Goal: Transaction & Acquisition: Purchase product/service

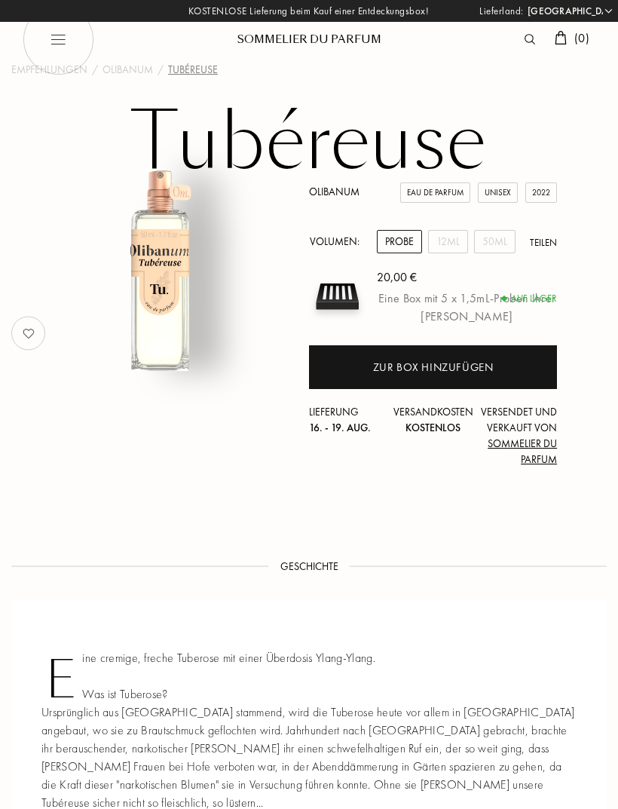
select select "DE"
click at [384, 361] on div "Zur Box hinzufügen" at bounding box center [433, 367] width 121 height 17
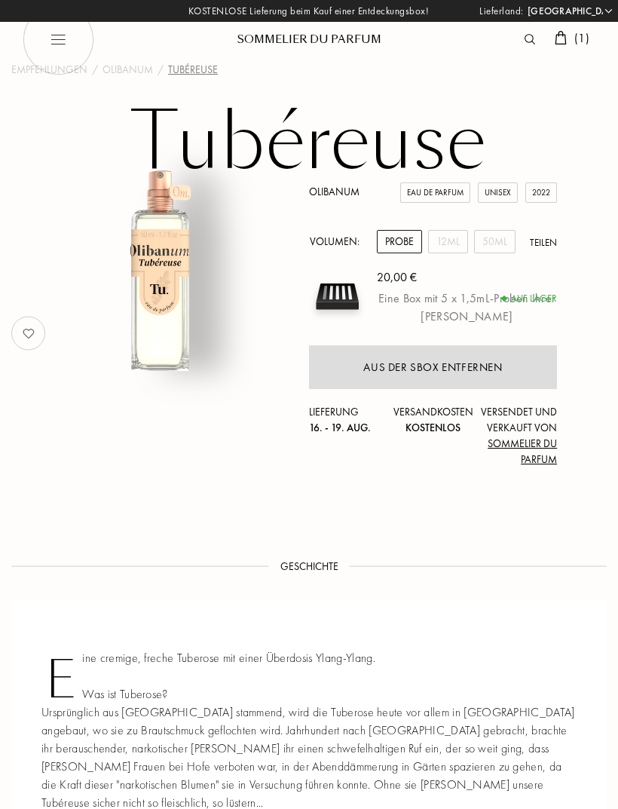
click at [66, 47] on img at bounding box center [59, 40] width 72 height 72
select select "DE"
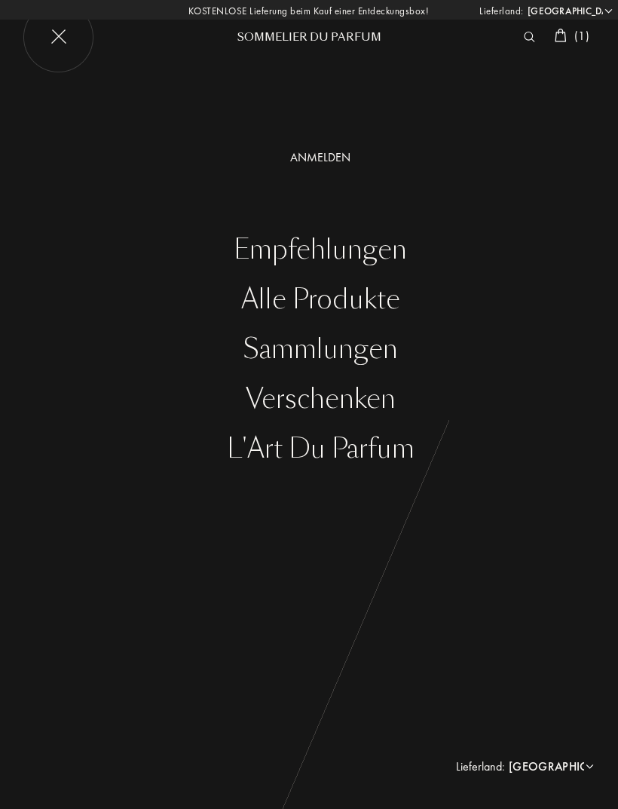
click at [284, 307] on div "Alle Produkte" at bounding box center [320, 299] width 595 height 31
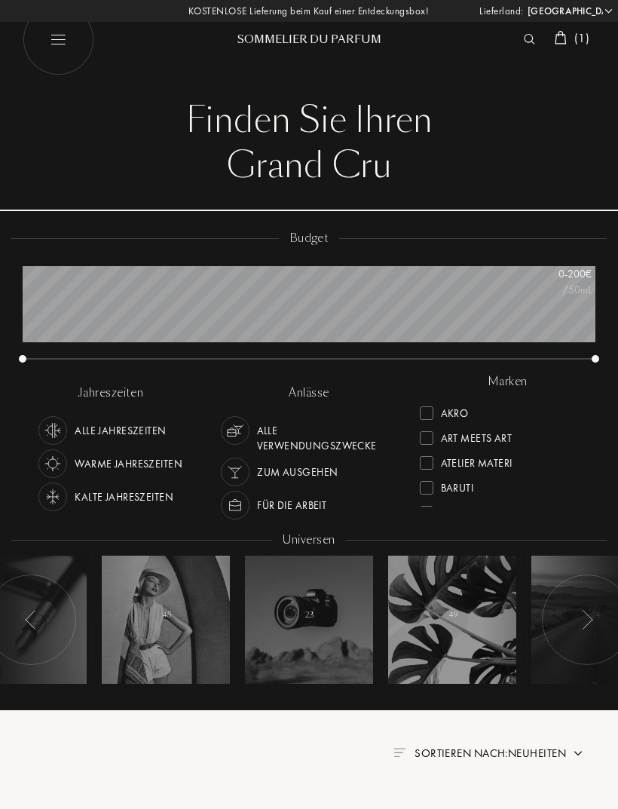
select select "DE"
click at [270, 38] on div "Sommelier du Parfum" at bounding box center [309, 40] width 181 height 16
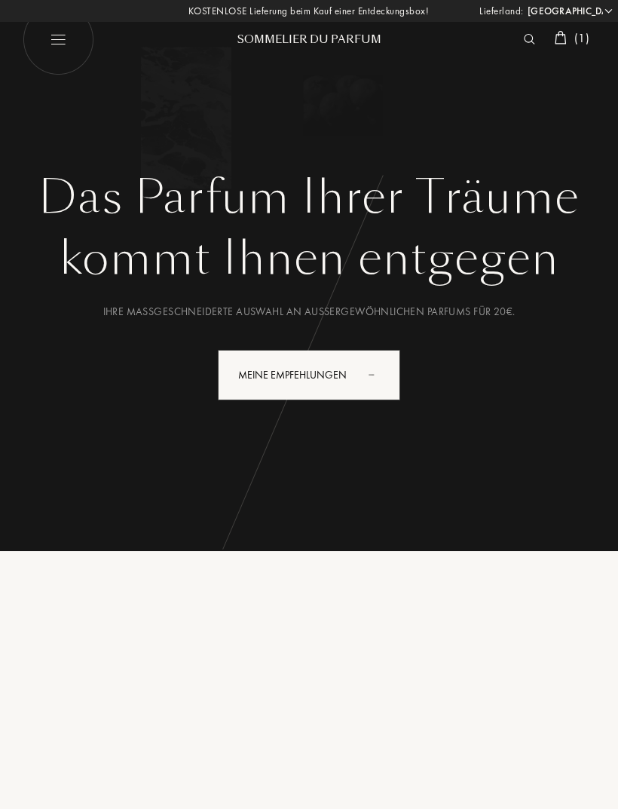
select select "DE"
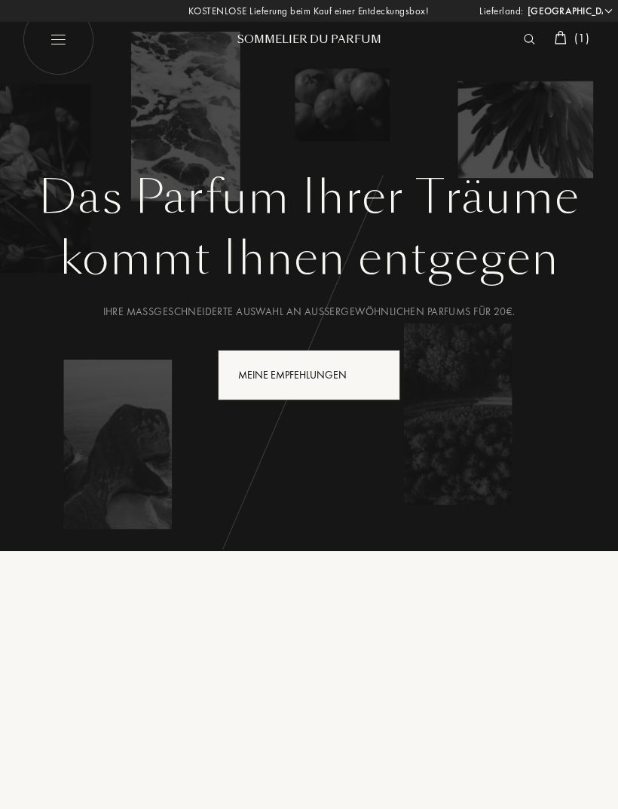
click at [294, 371] on div "Meine Empfehlungen" at bounding box center [309, 375] width 182 height 50
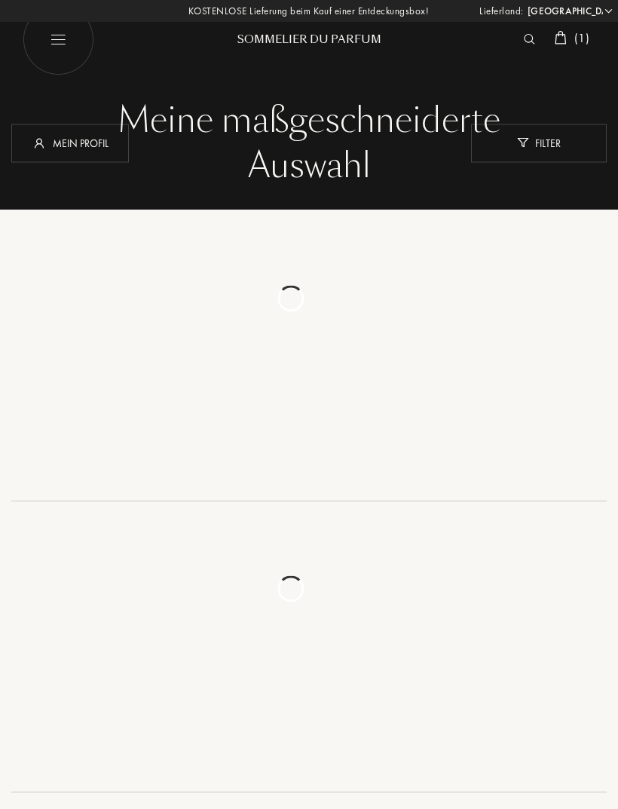
select select "DE"
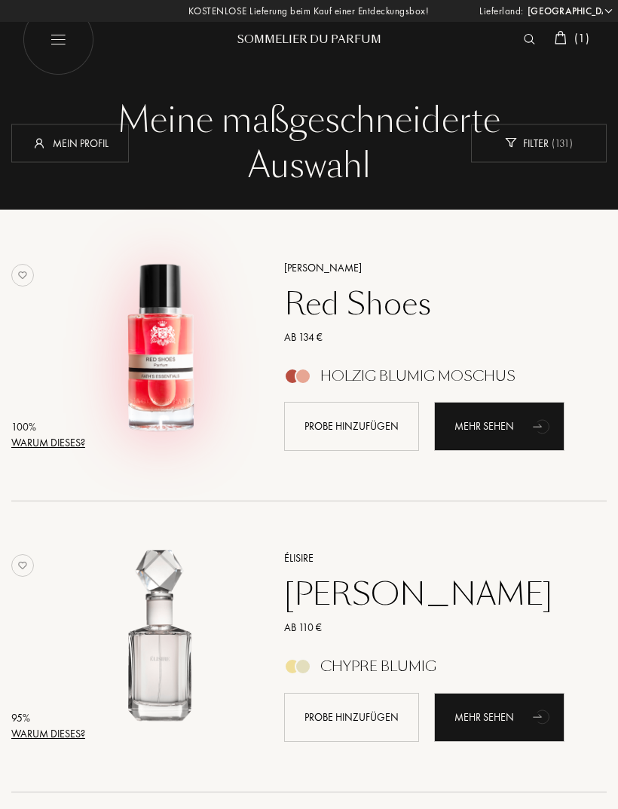
click at [161, 344] on img at bounding box center [161, 349] width 182 height 182
click at [533, 147] on div "Filter ( 131 )" at bounding box center [539, 143] width 136 height 38
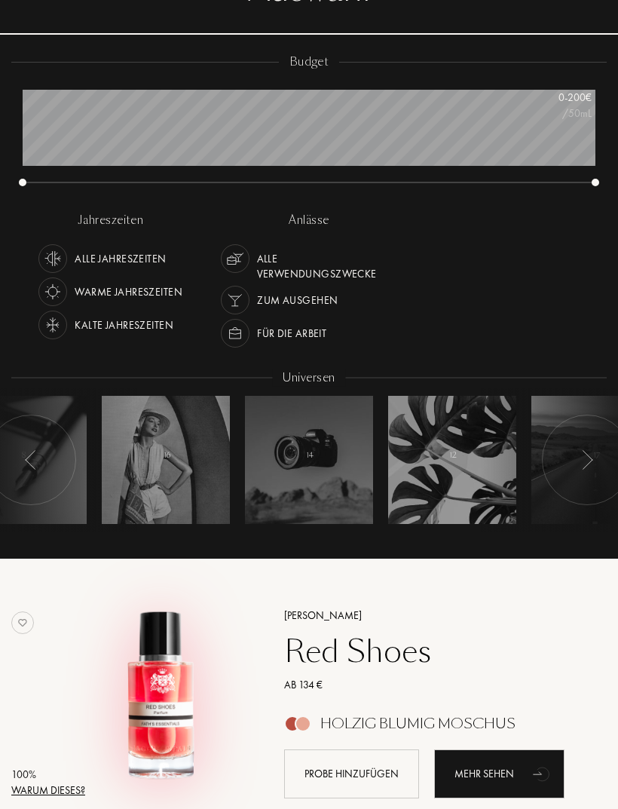
scroll to position [176, 0]
click at [94, 294] on div "Warme Jahreszeiten" at bounding box center [129, 292] width 108 height 29
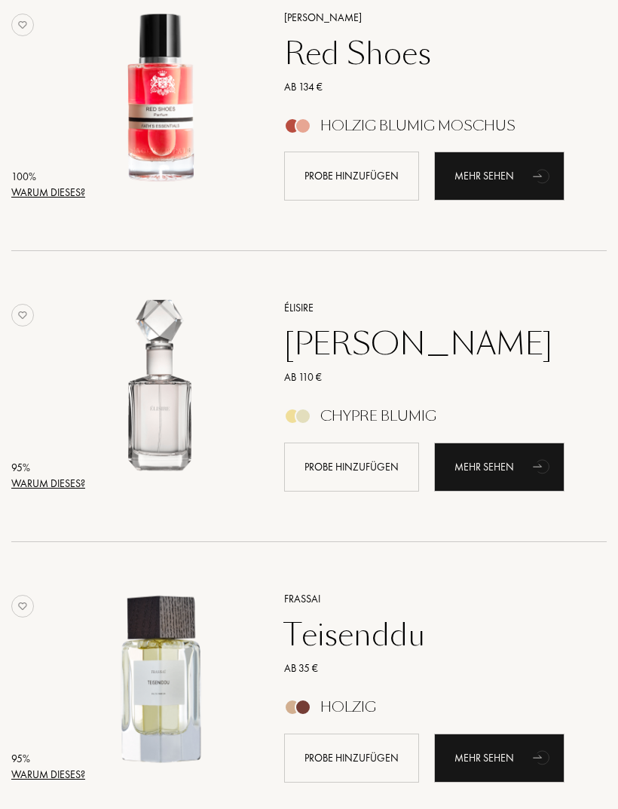
scroll to position [772, 0]
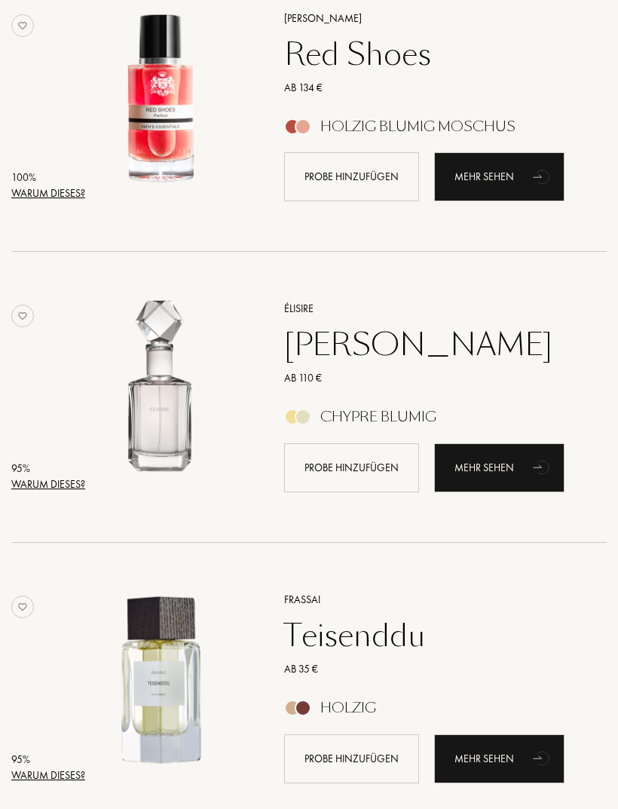
click at [60, 189] on div "Warum dieses?" at bounding box center [48, 194] width 74 height 16
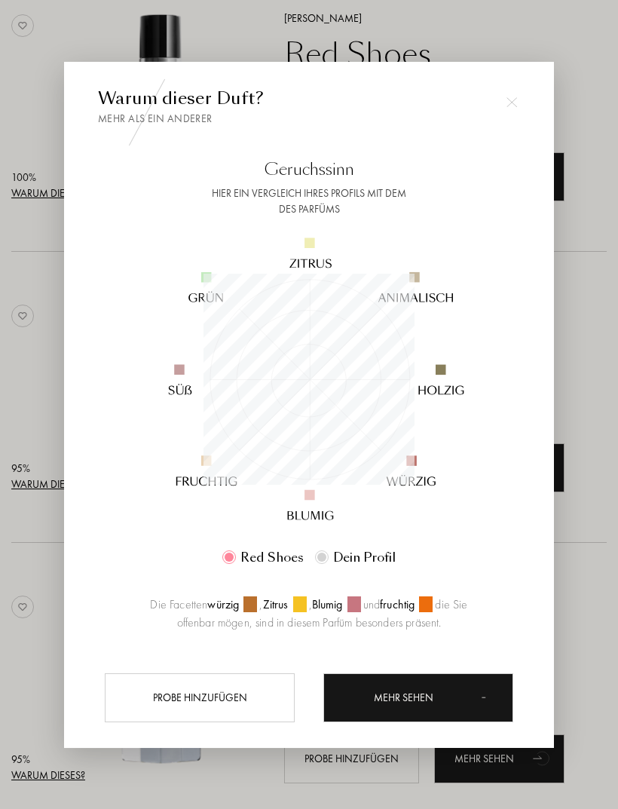
scroll to position [211, 211]
click at [33, 561] on div at bounding box center [309, 428] width 618 height 857
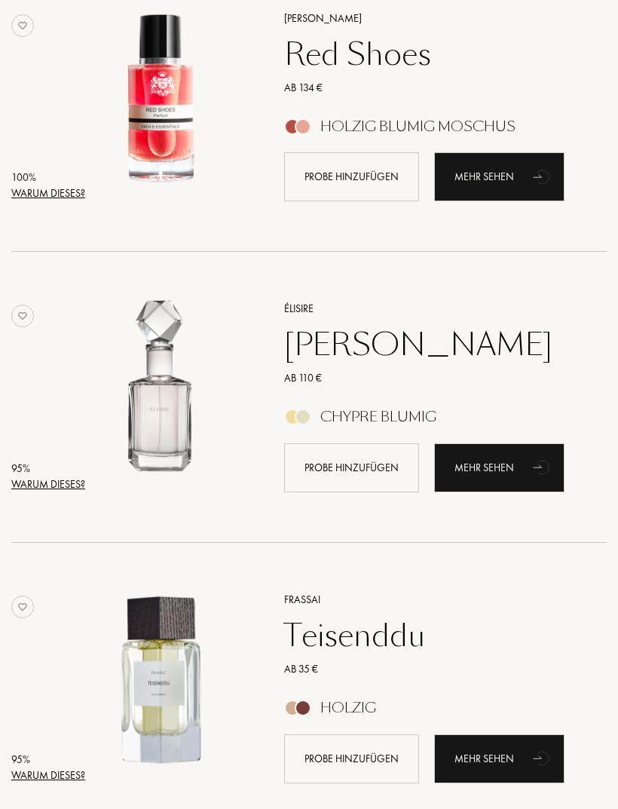
click at [41, 483] on div "Warum dieses?" at bounding box center [48, 484] width 74 height 16
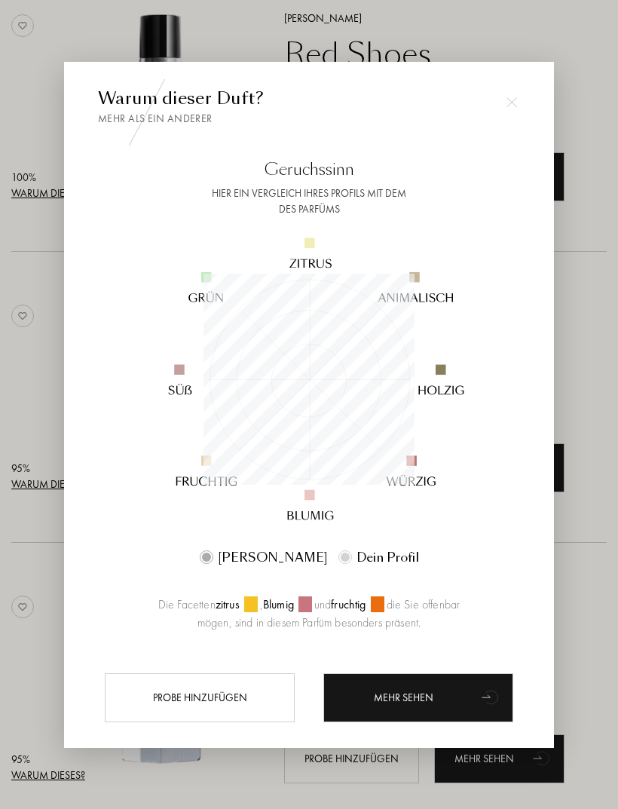
click at [10, 547] on div at bounding box center [309, 428] width 618 height 857
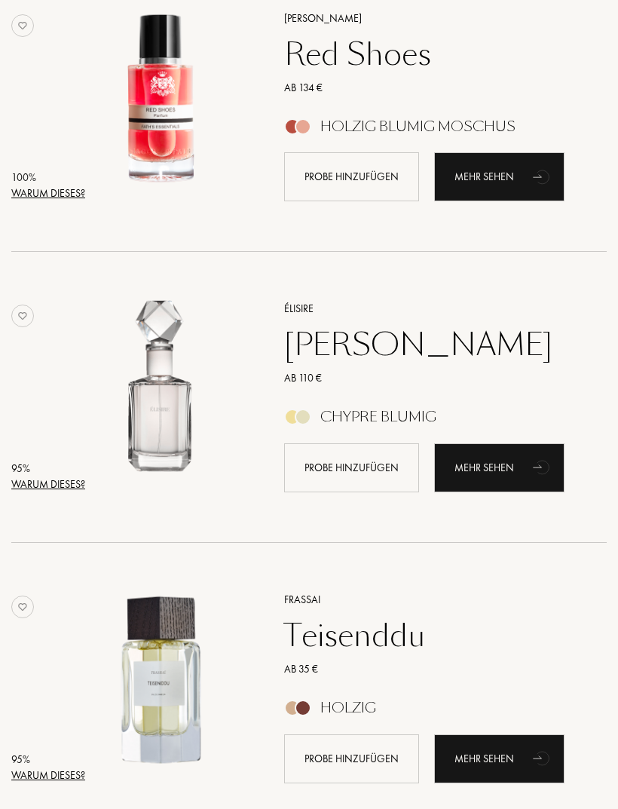
click at [377, 348] on div "[PERSON_NAME]" at bounding box center [428, 344] width 311 height 36
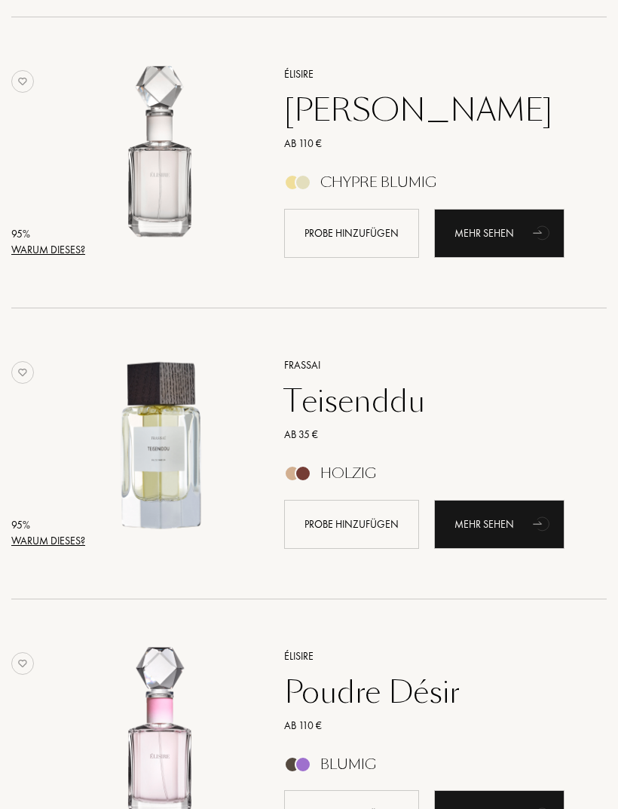
click at [44, 544] on div "Warum dieses?" at bounding box center [48, 541] width 74 height 16
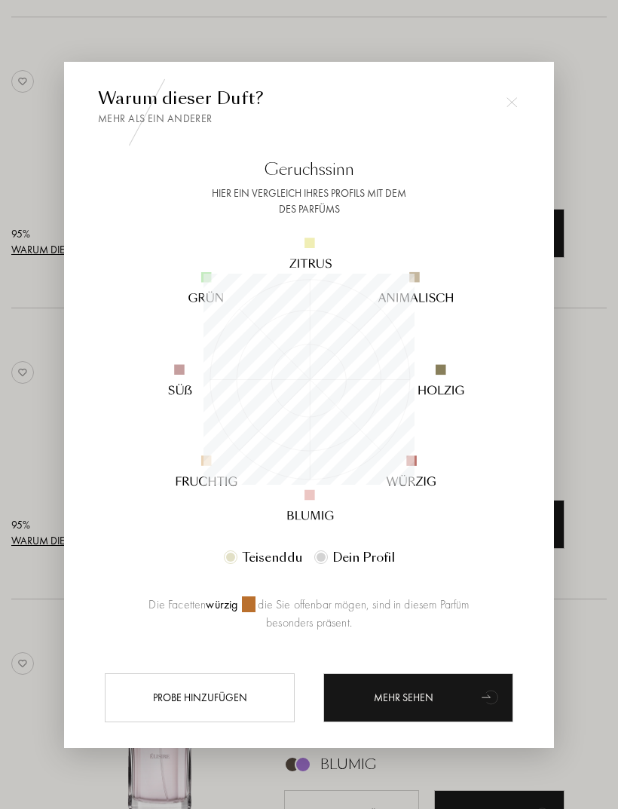
click at [20, 589] on div at bounding box center [309, 428] width 618 height 857
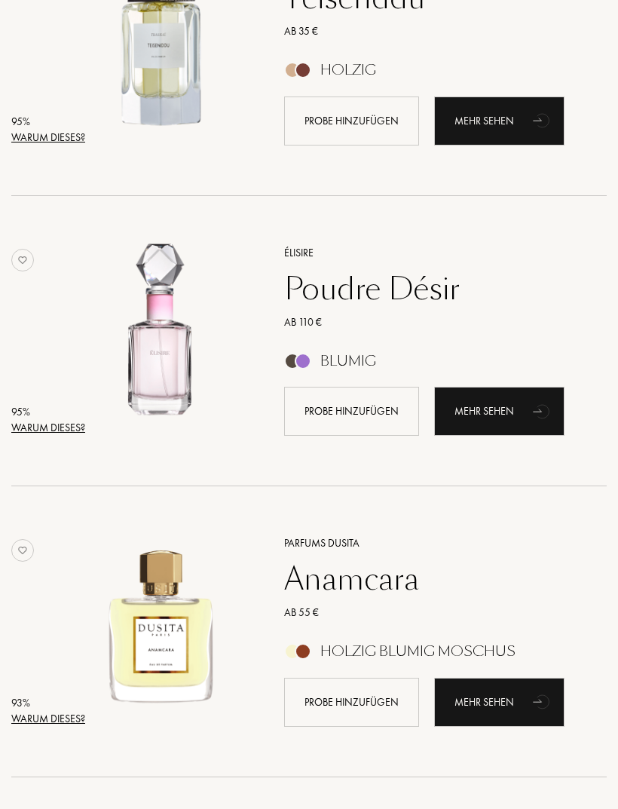
scroll to position [1442, 0]
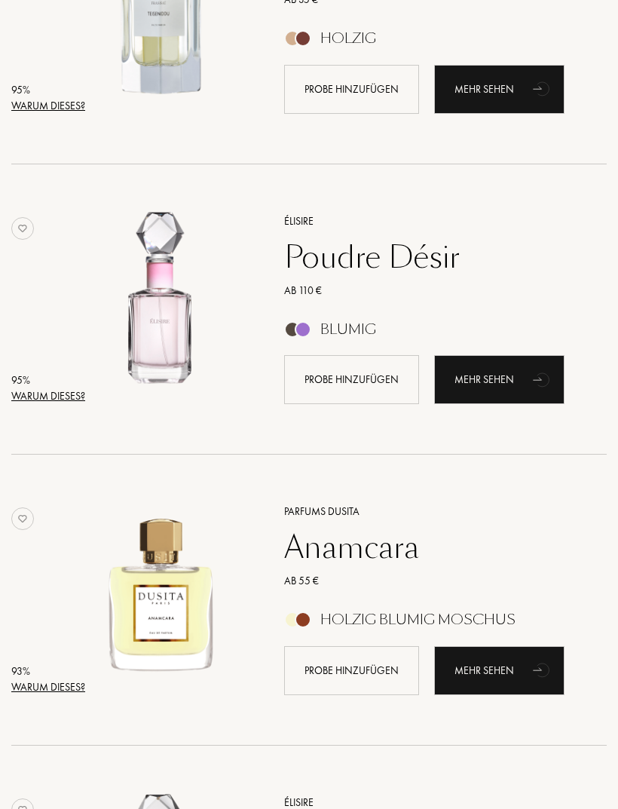
click at [44, 401] on div "Warum dieses?" at bounding box center [48, 396] width 74 height 16
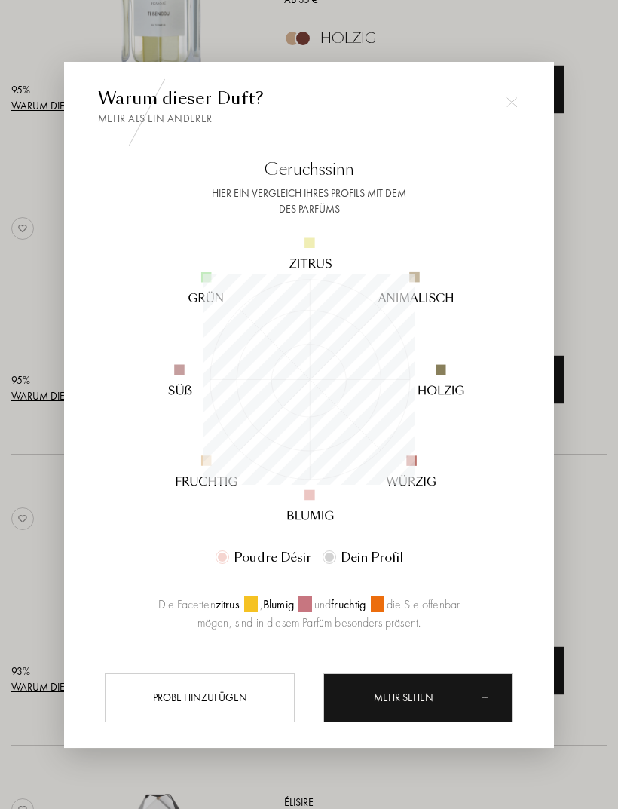
scroll to position [211, 211]
click at [24, 484] on div at bounding box center [309, 428] width 618 height 857
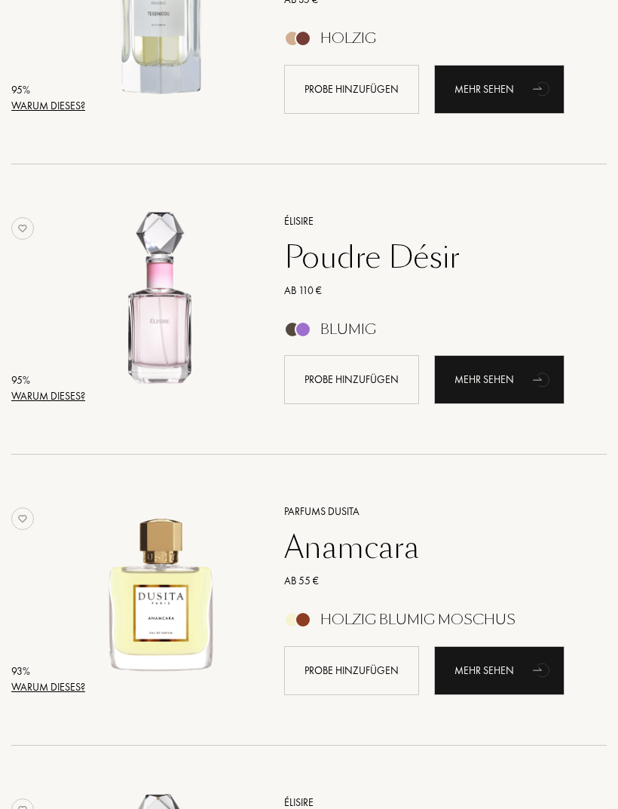
click at [353, 252] on div "Poudre Désir" at bounding box center [428, 257] width 311 height 36
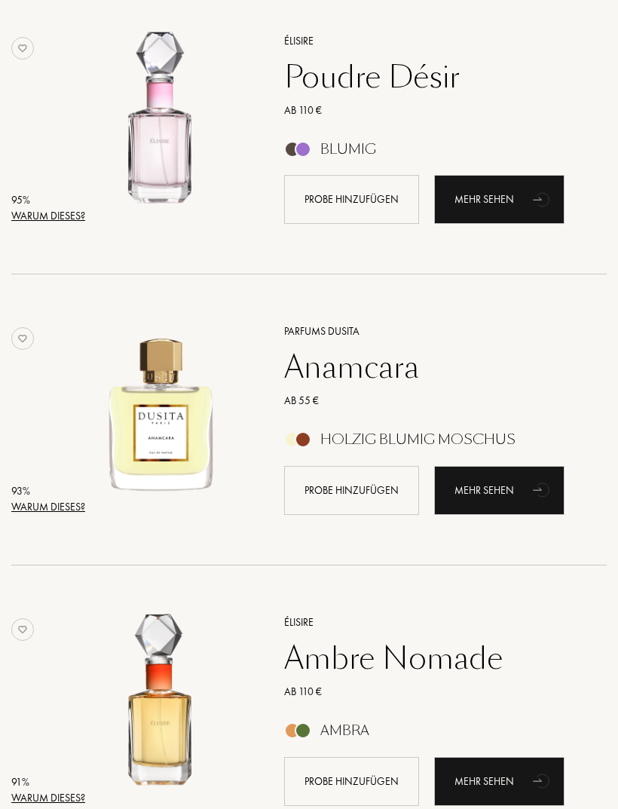
scroll to position [1625, 0]
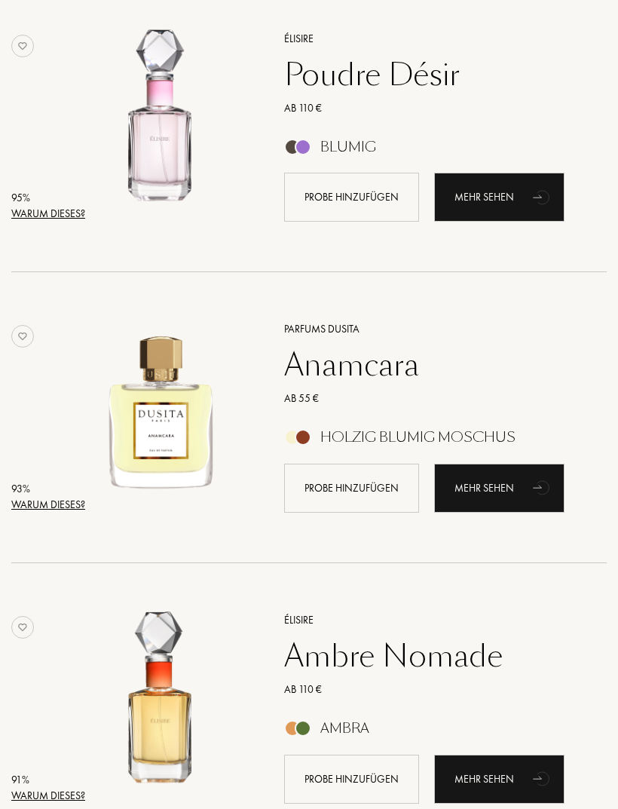
click at [35, 505] on div "Warum dieses?" at bounding box center [48, 505] width 74 height 16
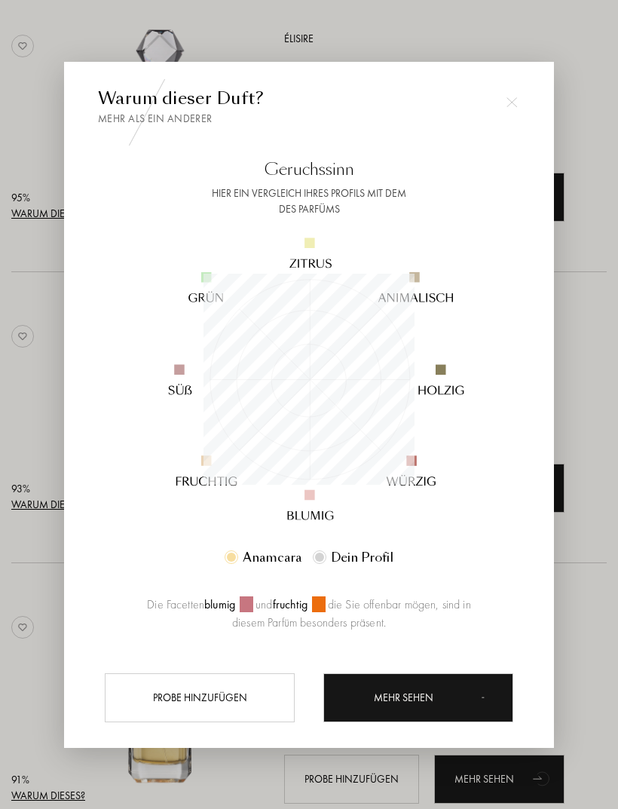
scroll to position [211, 211]
click at [28, 379] on div at bounding box center [309, 428] width 618 height 857
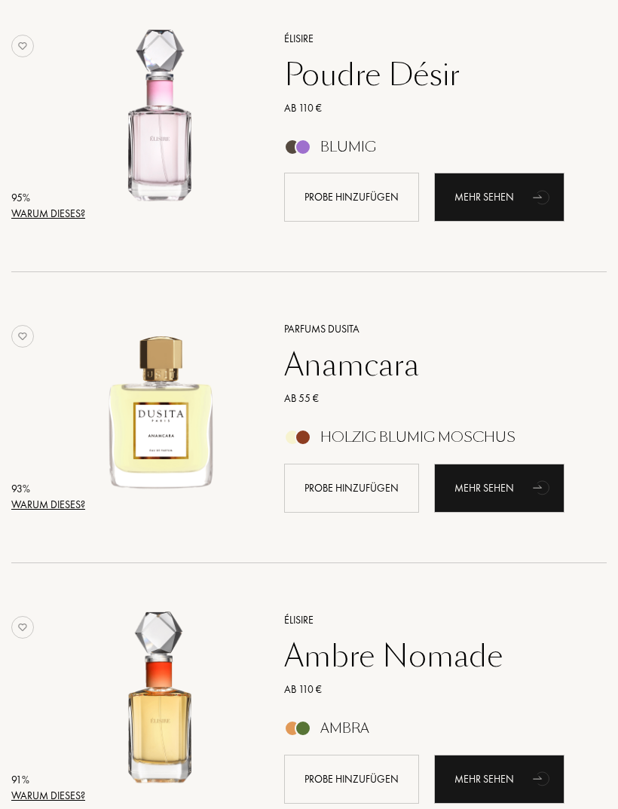
click at [131, 432] on img at bounding box center [161, 410] width 182 height 182
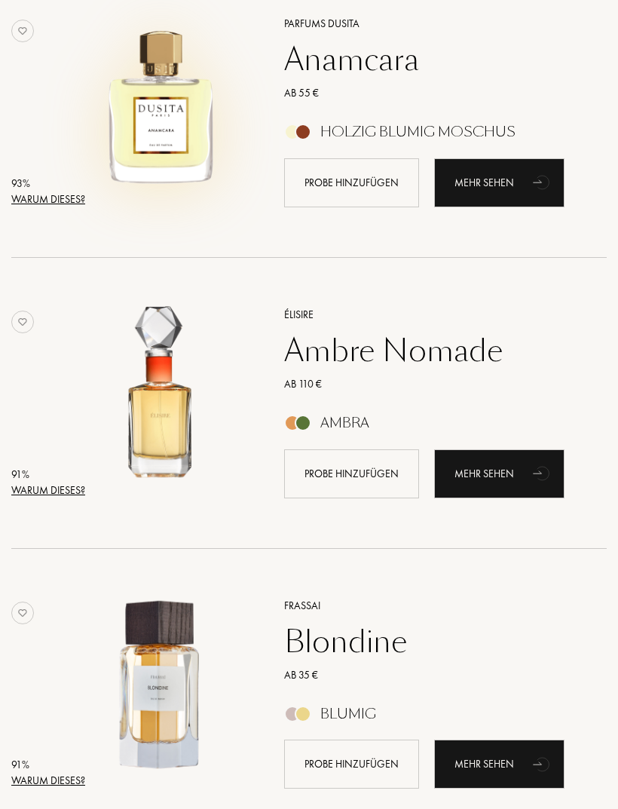
click at [38, 492] on div "Warum dieses?" at bounding box center [48, 491] width 74 height 16
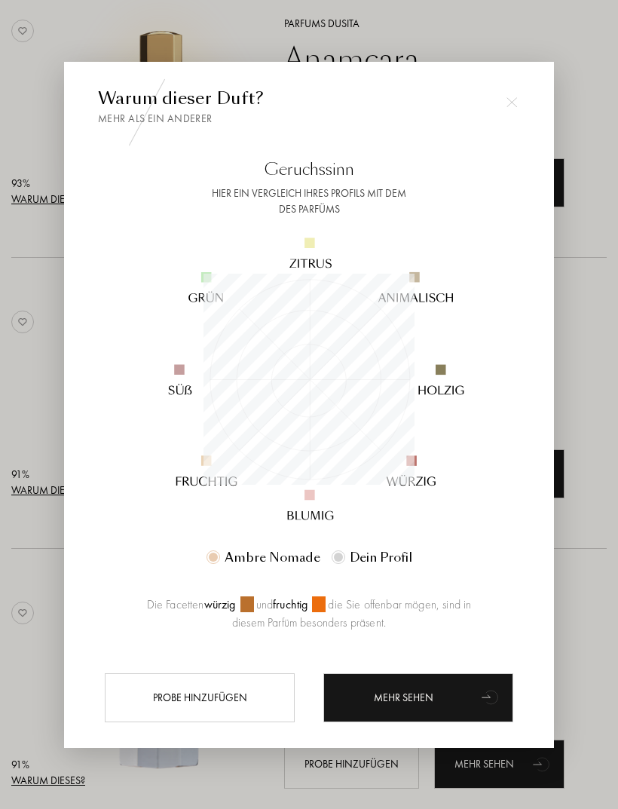
click at [27, 572] on div at bounding box center [309, 428] width 618 height 857
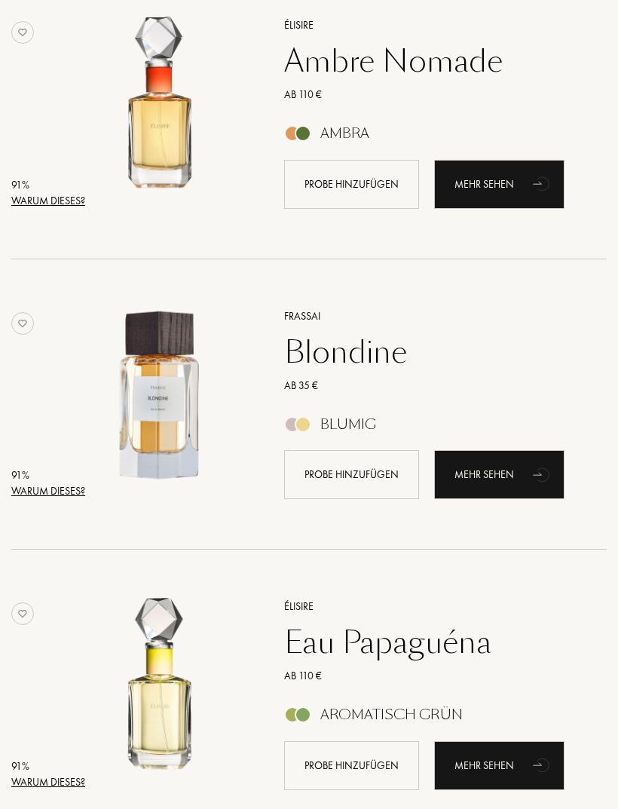
click at [38, 491] on div "Warum dieses?" at bounding box center [48, 492] width 74 height 16
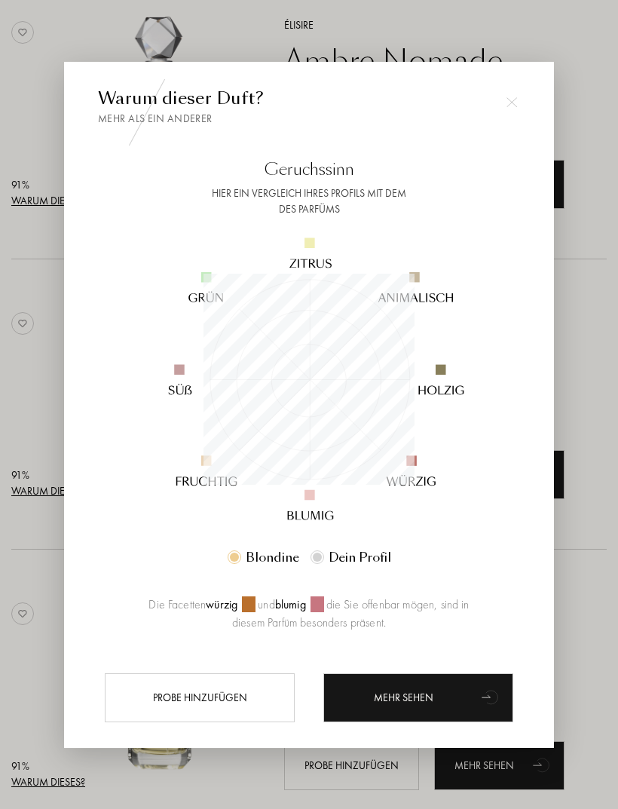
click at [26, 408] on div at bounding box center [309, 428] width 618 height 857
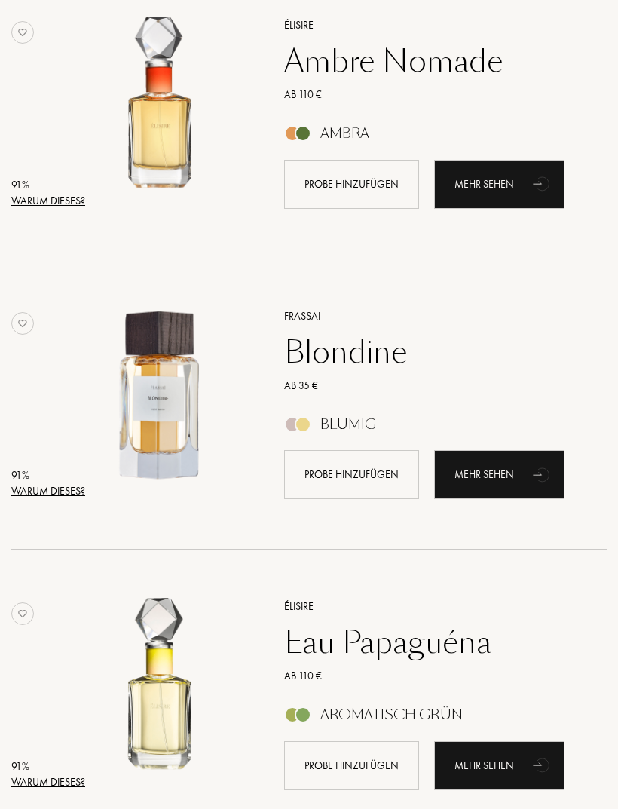
click at [341, 463] on div "Probe hinzufügen" at bounding box center [351, 474] width 135 height 49
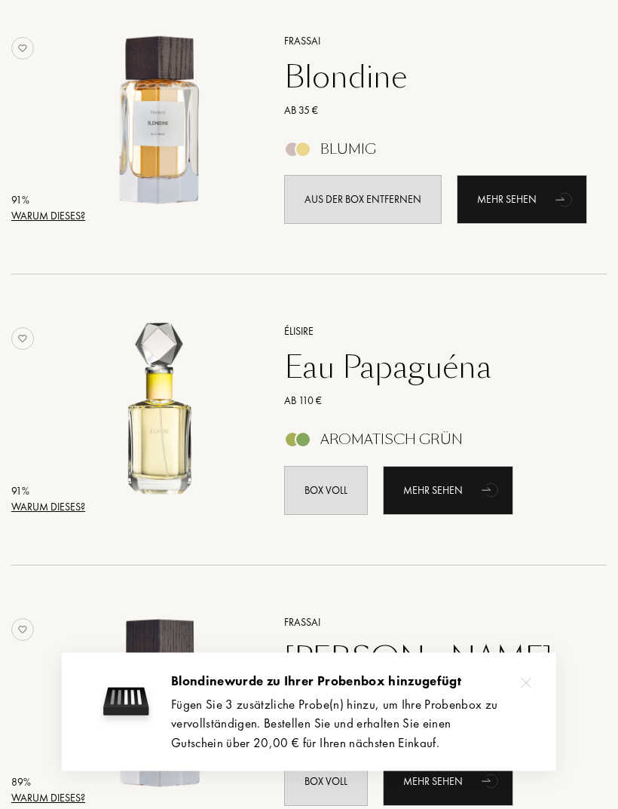
click at [36, 505] on div "Warum dieses?" at bounding box center [48, 508] width 74 height 16
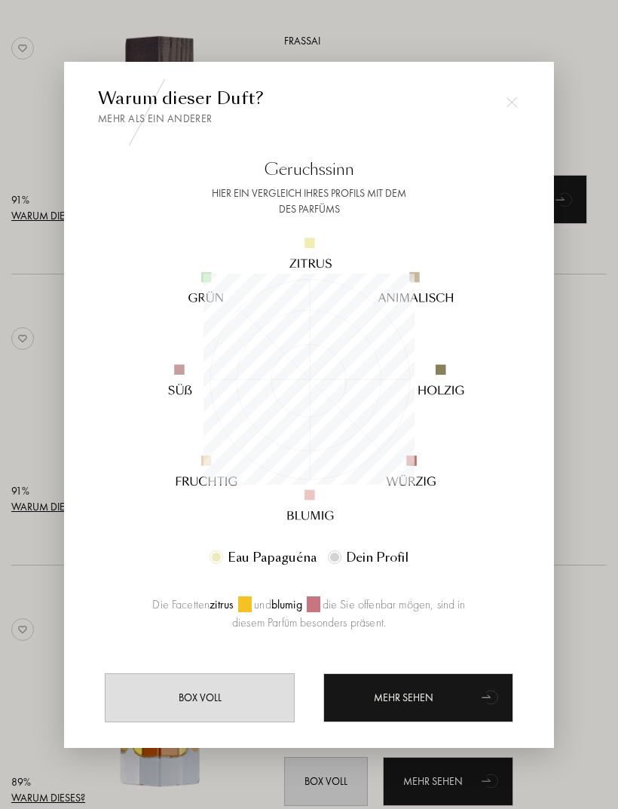
click at [23, 600] on div at bounding box center [309, 428] width 618 height 857
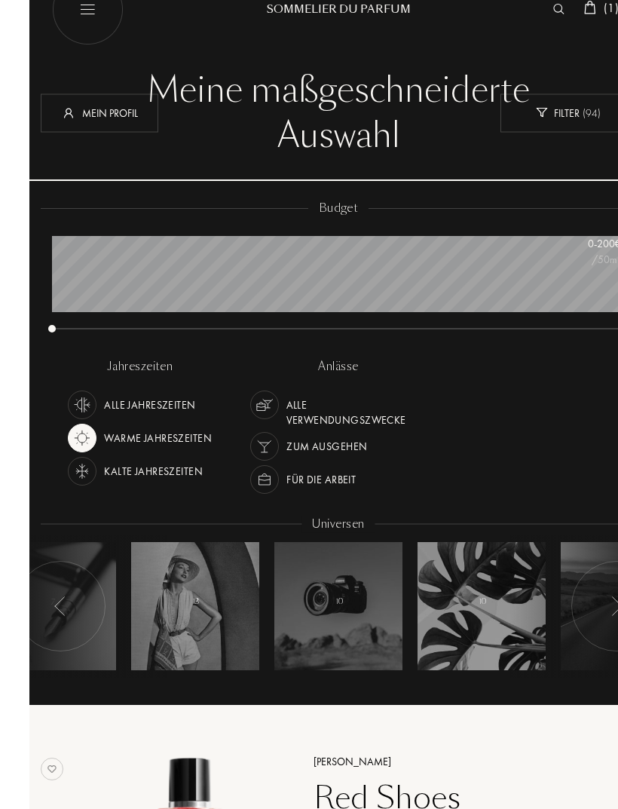
scroll to position [0, 0]
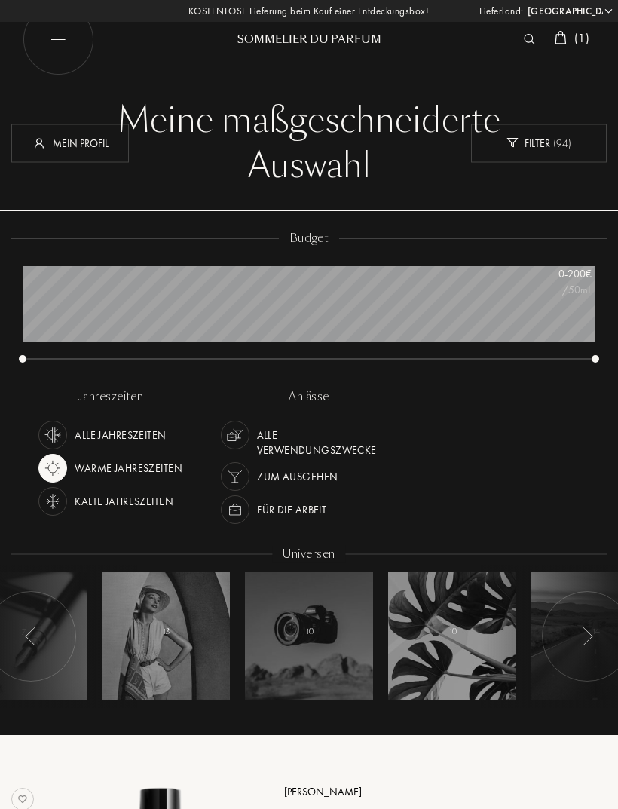
click at [555, 32] on img at bounding box center [561, 38] width 12 height 14
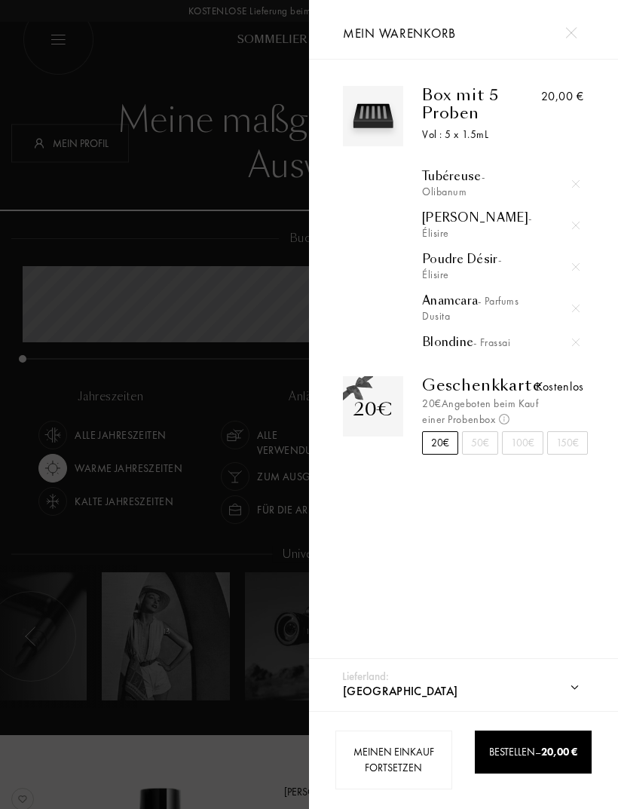
click at [573, 185] on img at bounding box center [576, 184] width 8 height 8
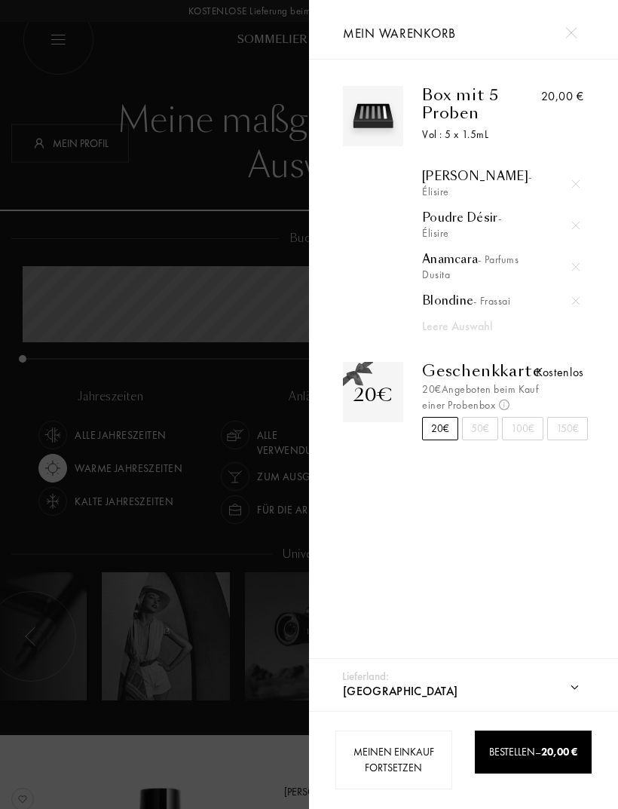
click at [23, 217] on div at bounding box center [154, 404] width 309 height 809
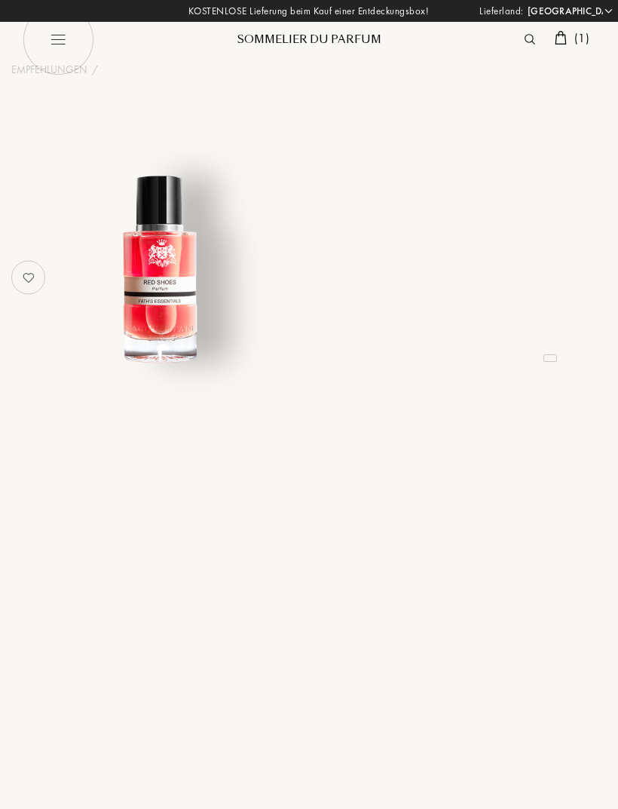
select select "DE"
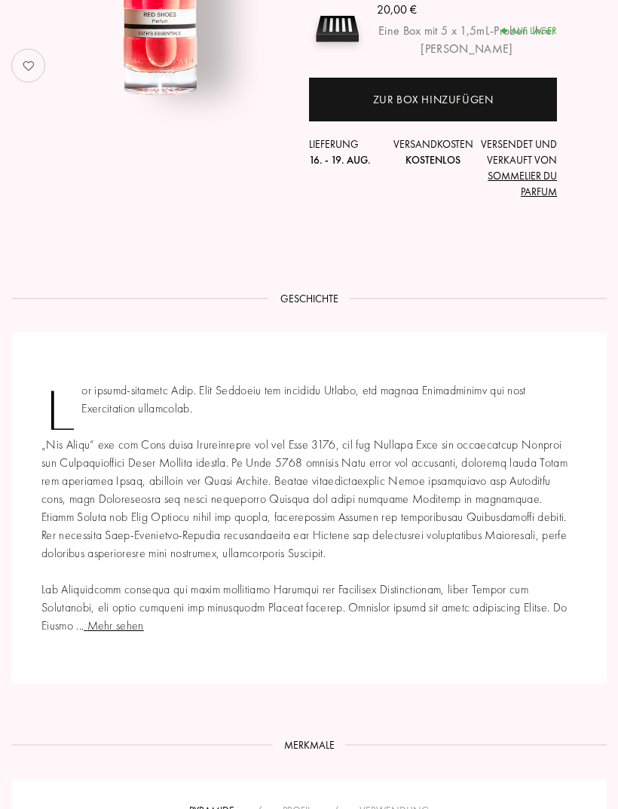
scroll to position [267, 0]
click at [118, 624] on span "Mehr sehen" at bounding box center [114, 625] width 60 height 16
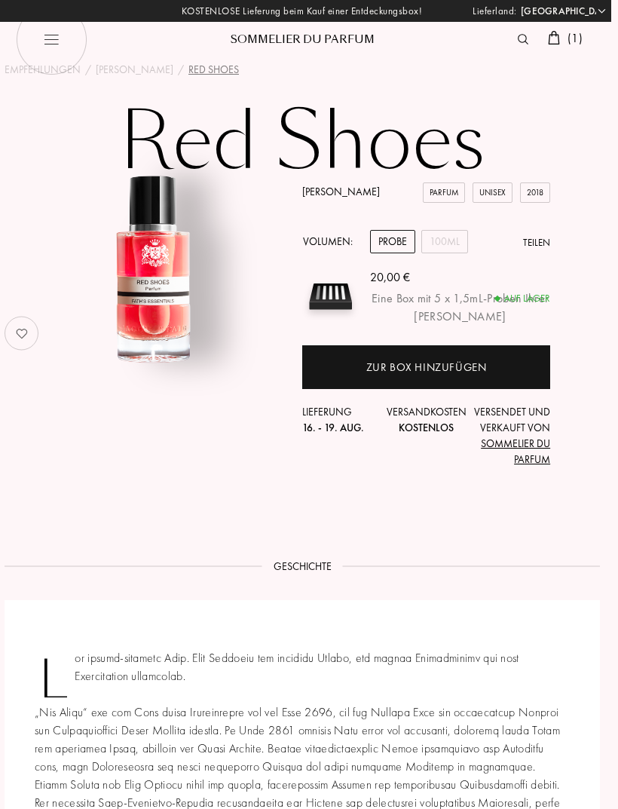
scroll to position [0, 0]
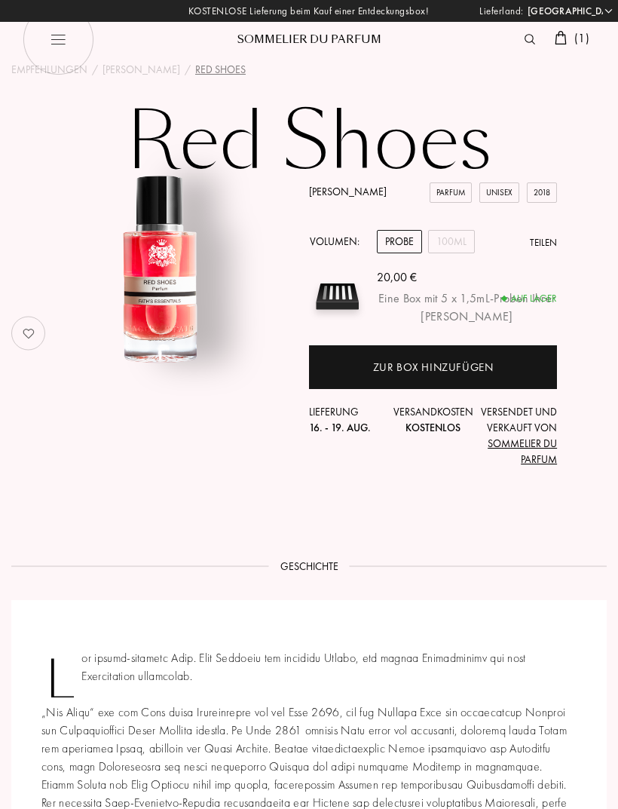
click at [452, 242] on div "100mL" at bounding box center [451, 241] width 47 height 23
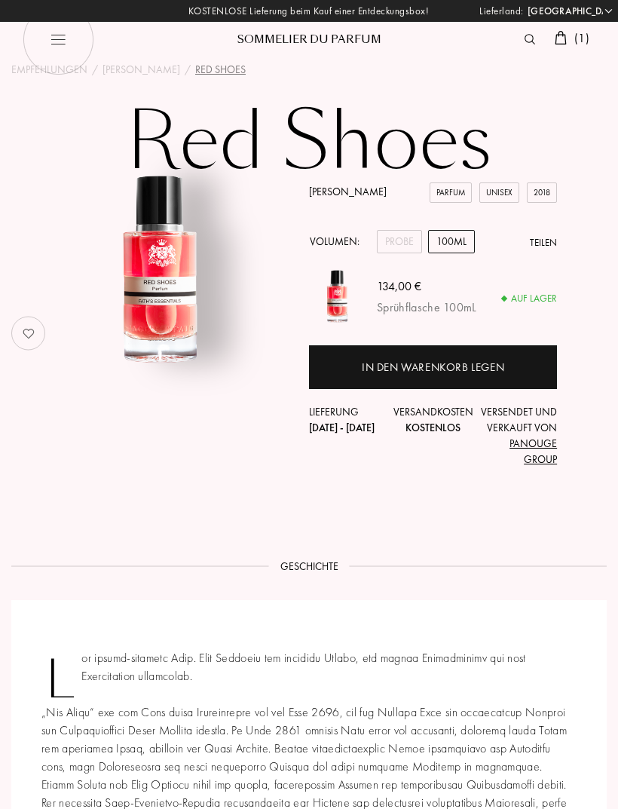
click at [396, 248] on div "Probe" at bounding box center [399, 241] width 45 height 23
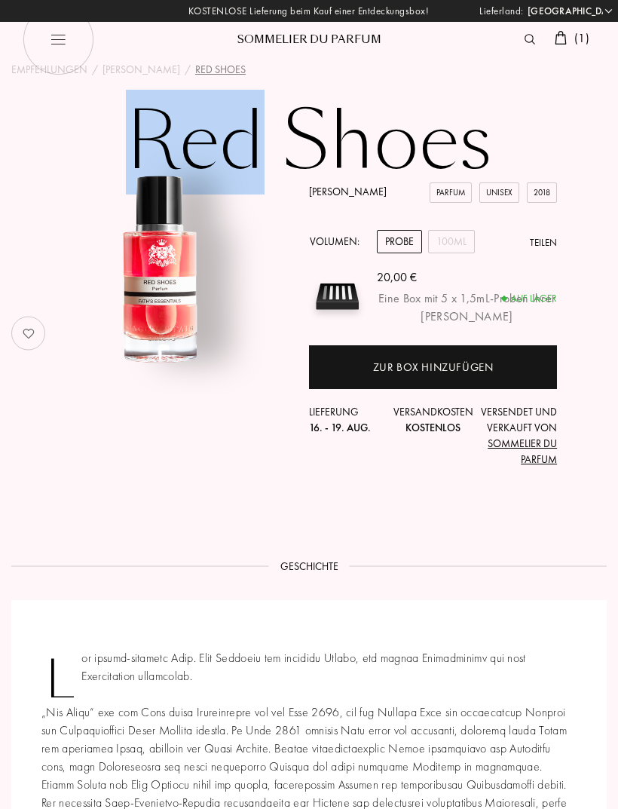
click at [277, 194] on div "Jacques Fath Parfum Unisex 2018 Volumen: Probe 100mL Teilen 20,00 € Eine Box mi…" at bounding box center [309, 333] width 618 height 298
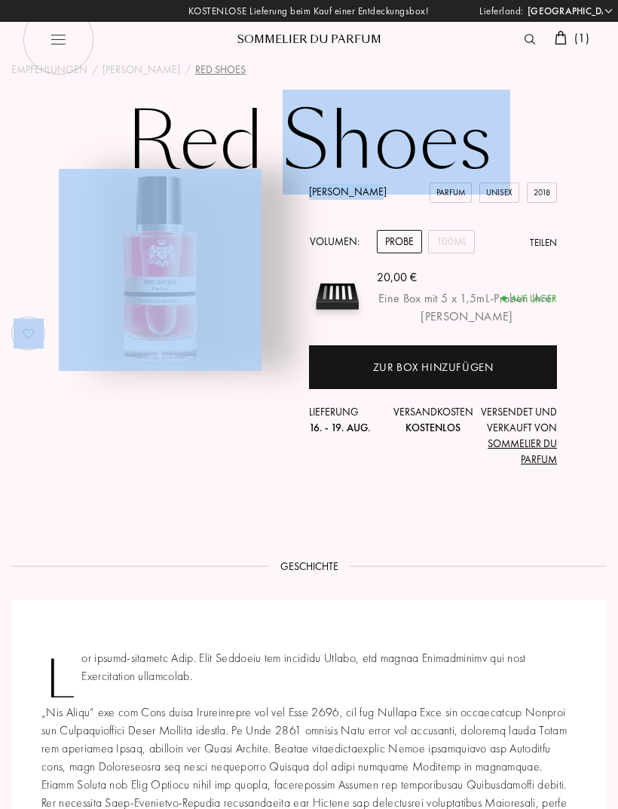
click at [71, 137] on h1 "Red Shoes" at bounding box center [309, 142] width 618 height 83
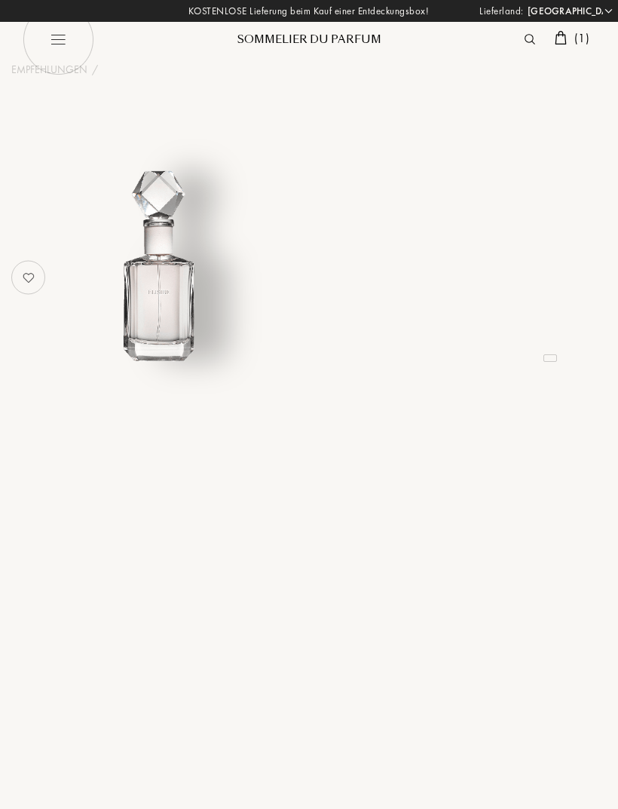
select select "DE"
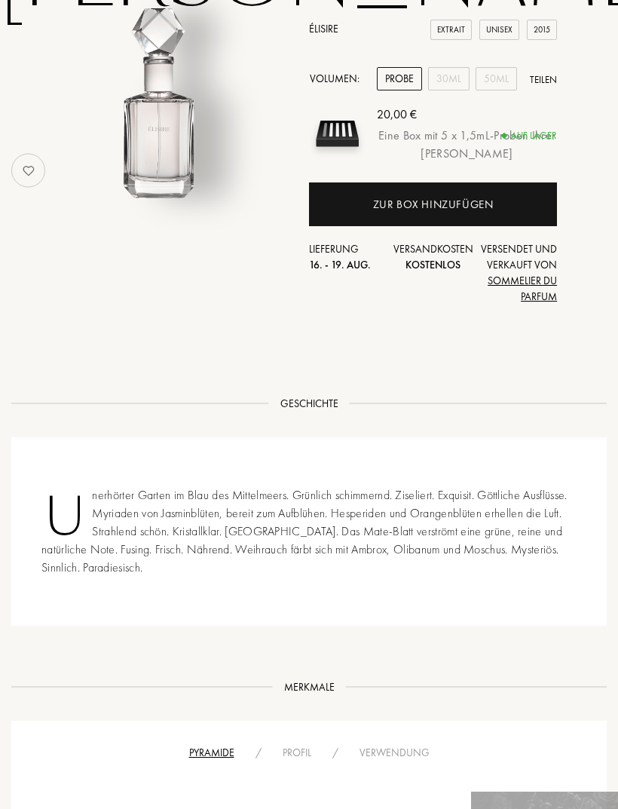
scroll to position [184, 0]
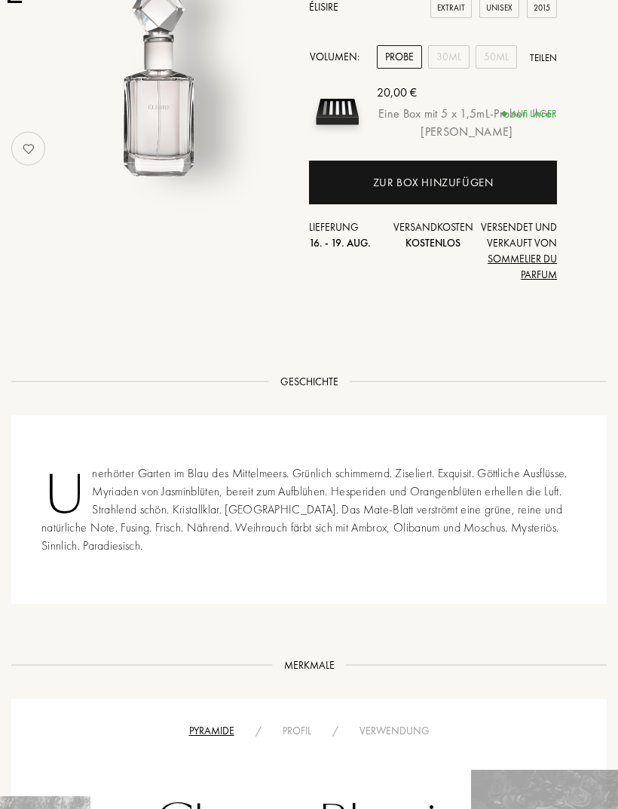
click at [408, 185] on div "Zur Box hinzufügen" at bounding box center [433, 183] width 121 height 17
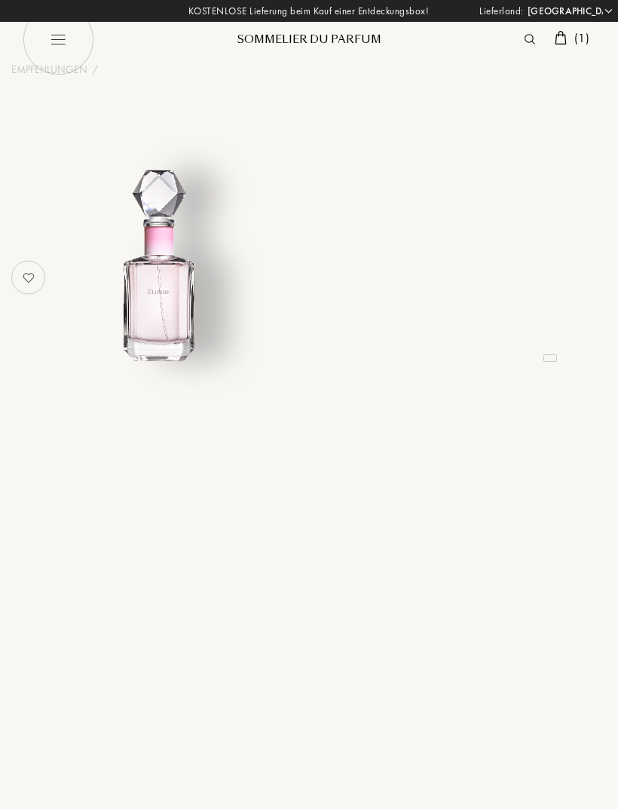
select select "DE"
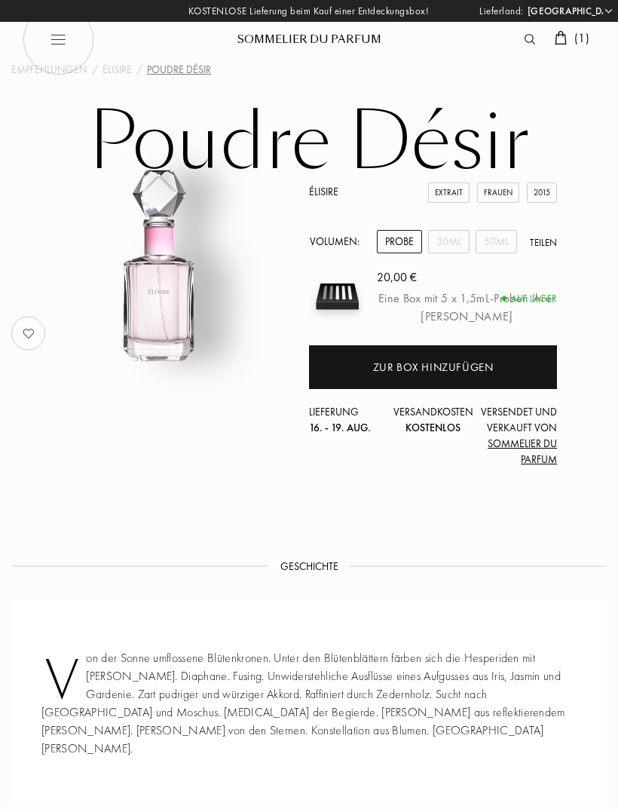
click at [393, 356] on div "Zur Box hinzufügen" at bounding box center [433, 367] width 248 height 44
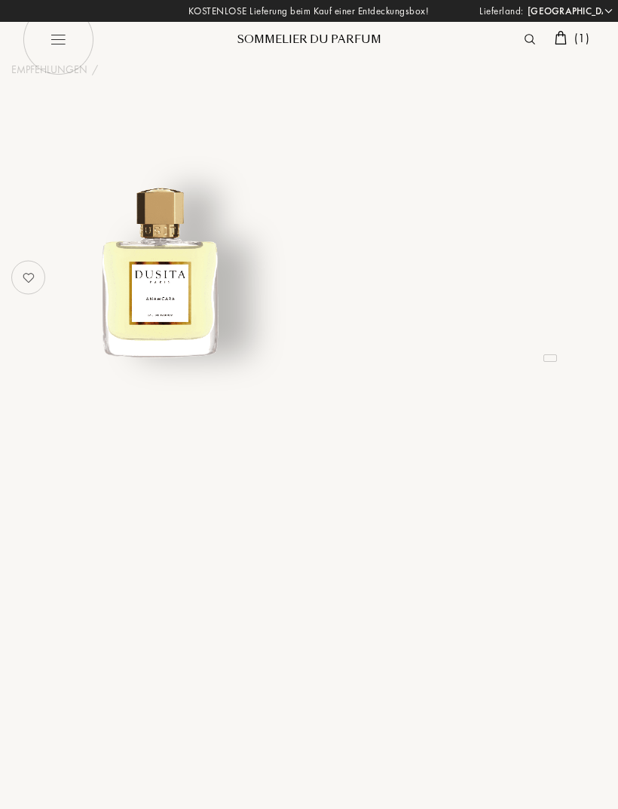
select select "DE"
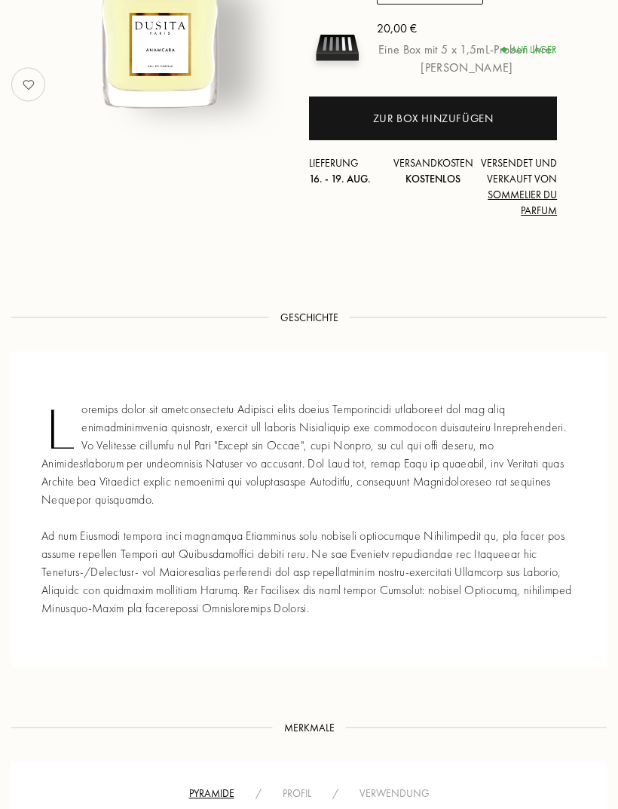
scroll to position [249, 0]
click at [393, 122] on div "Zur Box hinzufügen" at bounding box center [433, 118] width 121 height 17
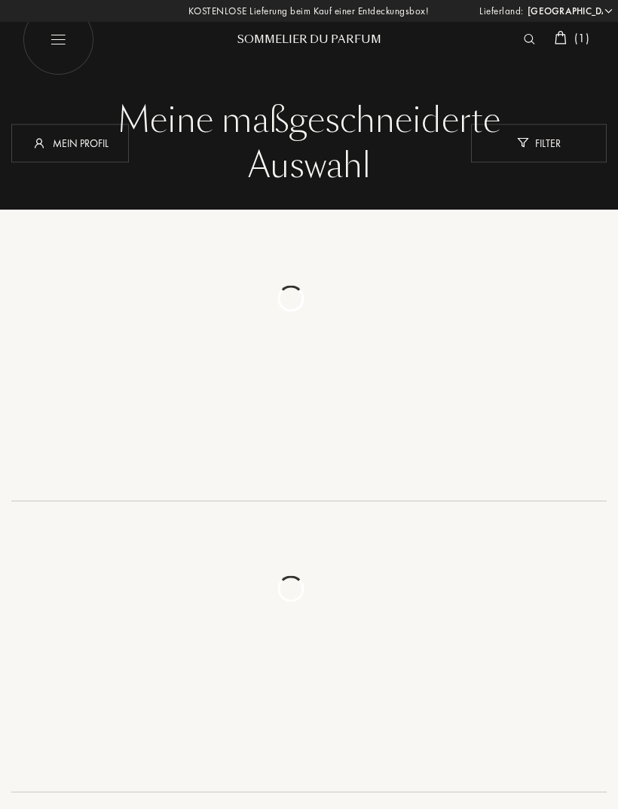
select select "DE"
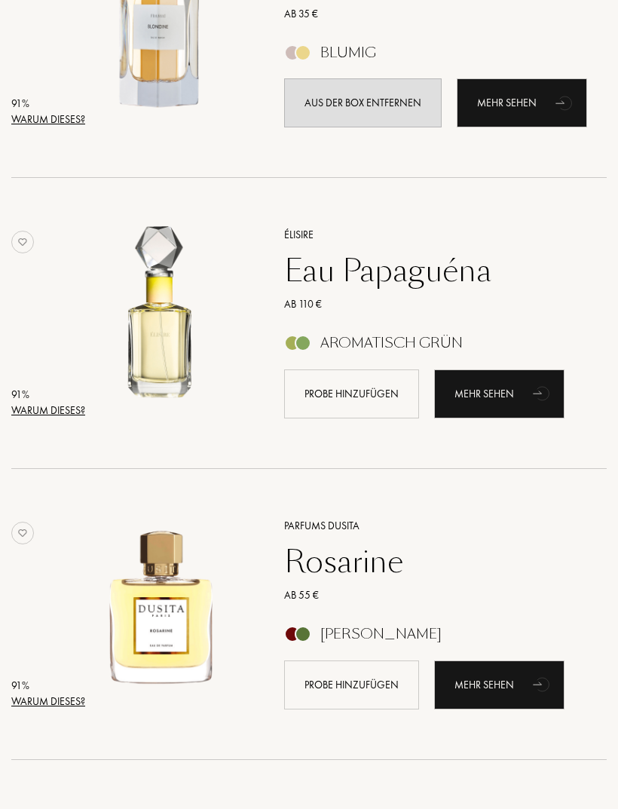
scroll to position [2072, 0]
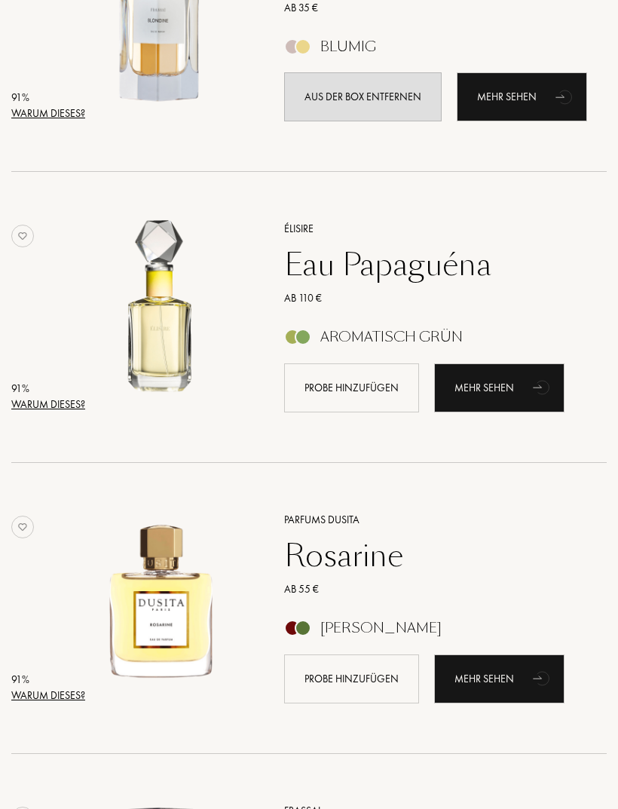
click at [44, 407] on div "Warum dieses?" at bounding box center [48, 405] width 74 height 16
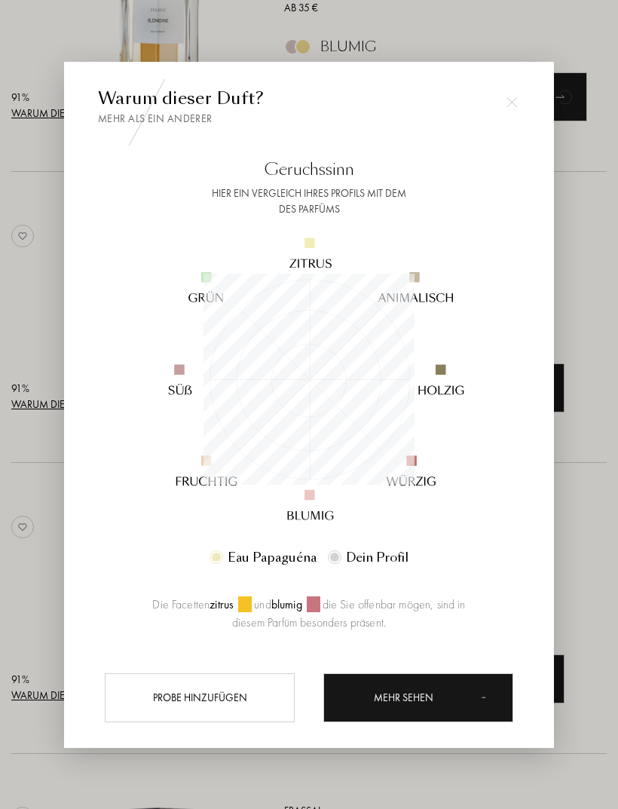
scroll to position [211, 211]
click at [23, 315] on div at bounding box center [309, 428] width 618 height 857
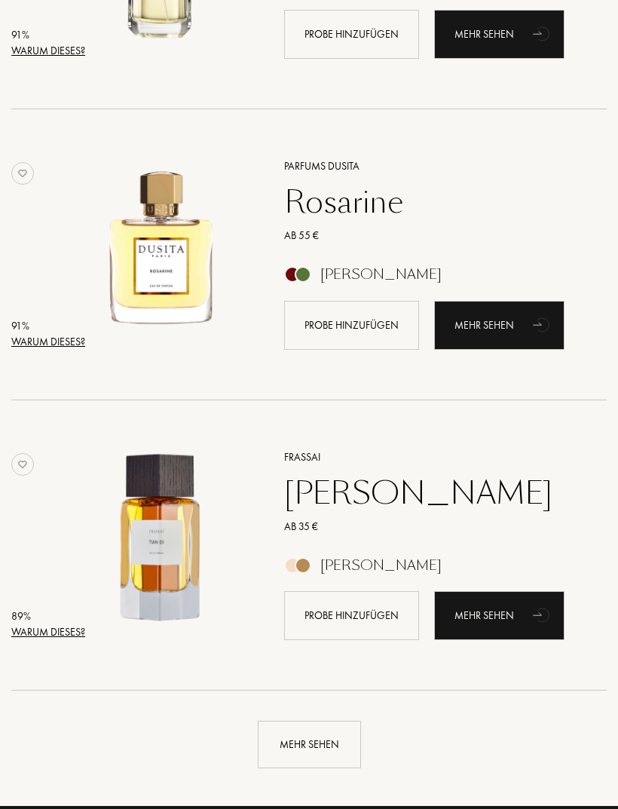
scroll to position [2465, 0]
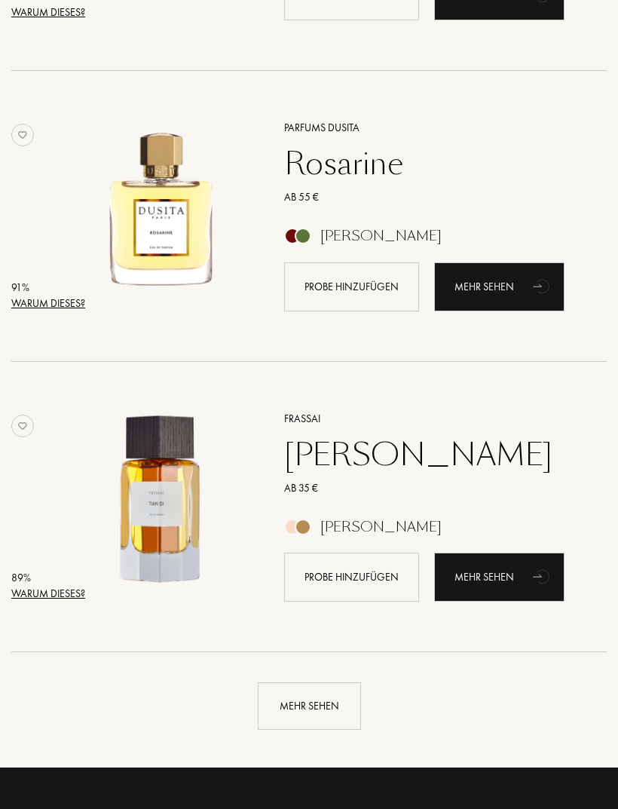
click at [39, 304] on div "Warum dieses?" at bounding box center [48, 303] width 74 height 16
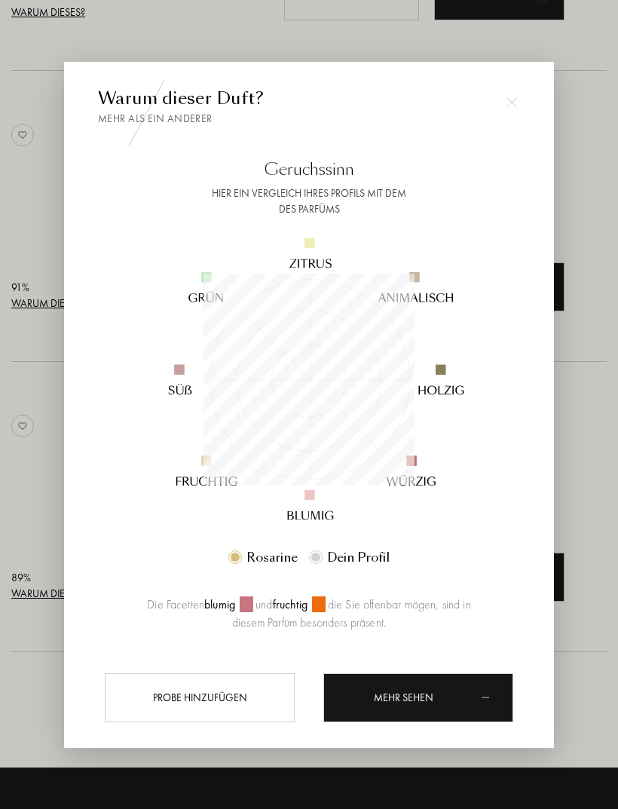
scroll to position [211, 211]
click at [29, 474] on div at bounding box center [309, 428] width 618 height 857
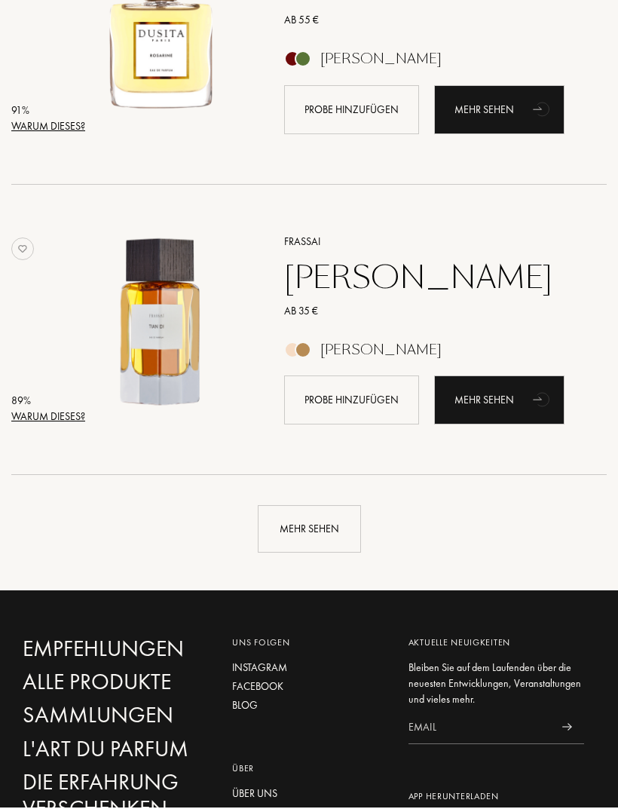
click at [38, 421] on div "Warum dieses?" at bounding box center [48, 418] width 74 height 16
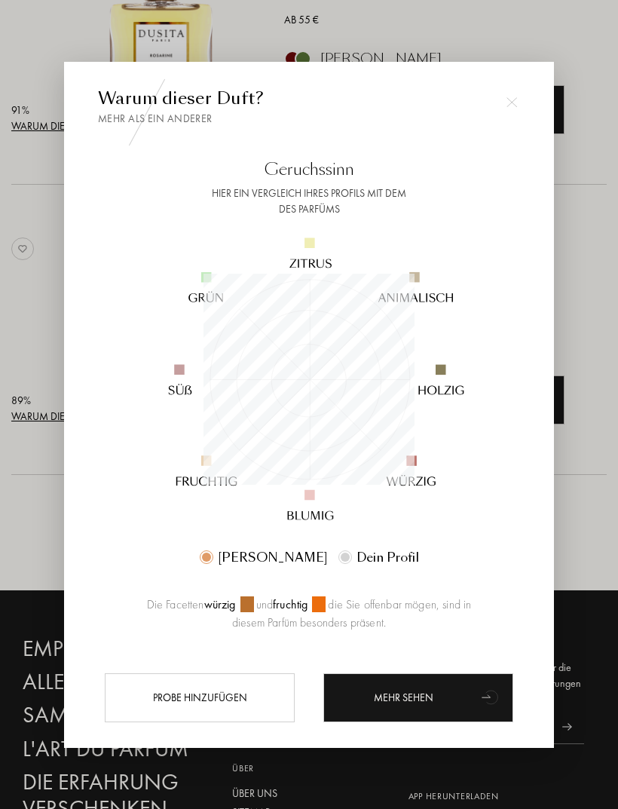
click at [31, 553] on div at bounding box center [309, 428] width 618 height 857
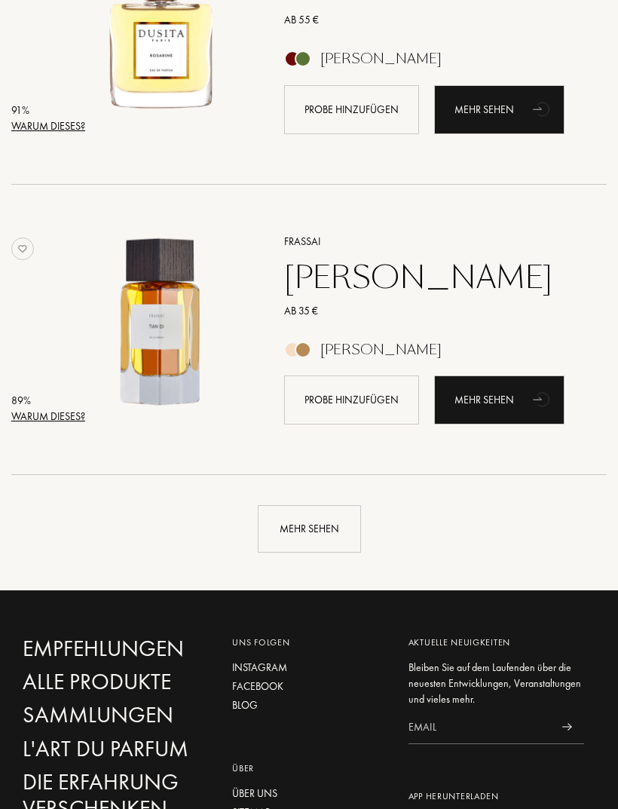
click at [307, 531] on div "Mehr sehen" at bounding box center [309, 528] width 103 height 47
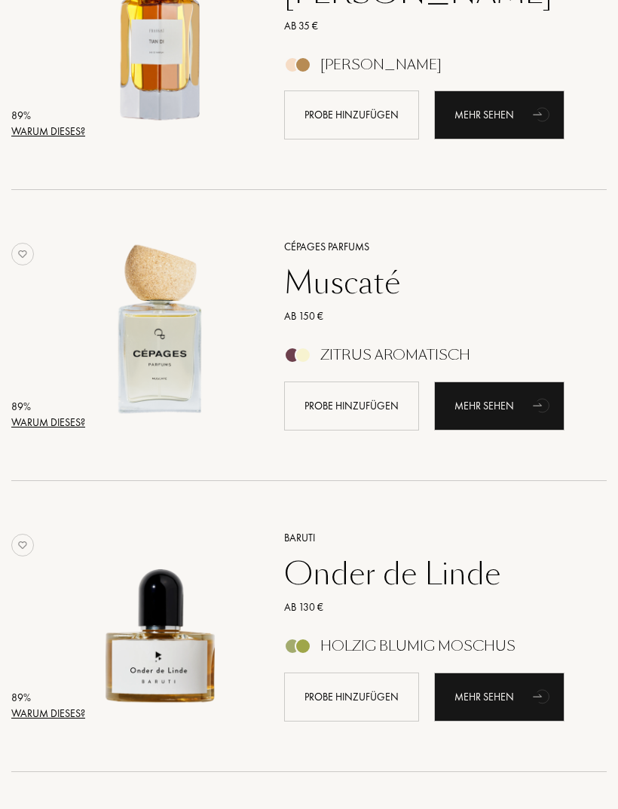
scroll to position [2927, 0]
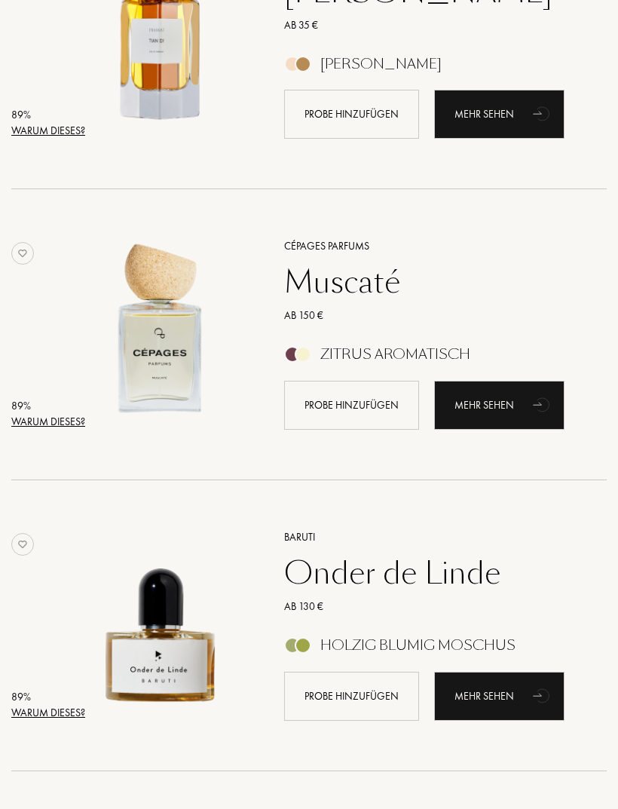
click at [38, 426] on div "Warum dieses?" at bounding box center [48, 422] width 74 height 16
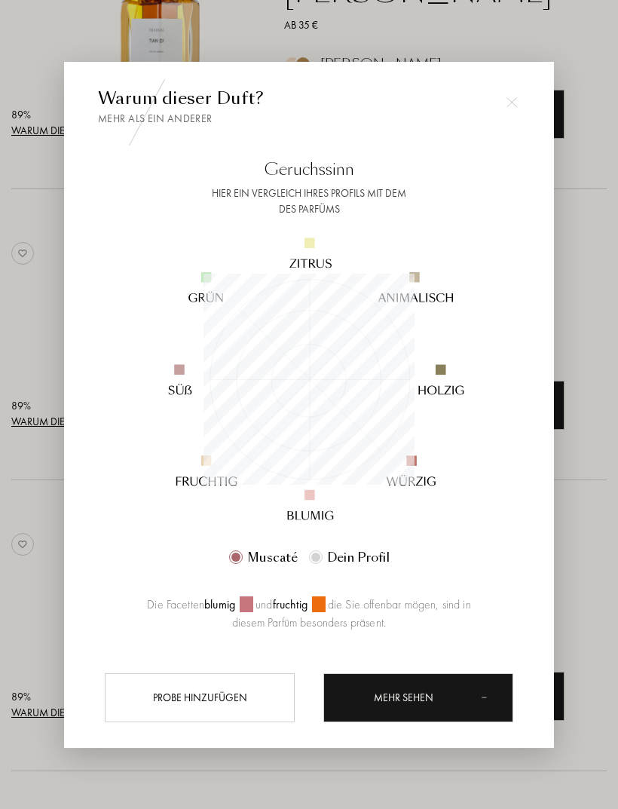
scroll to position [211, 211]
click at [27, 319] on div at bounding box center [309, 428] width 618 height 857
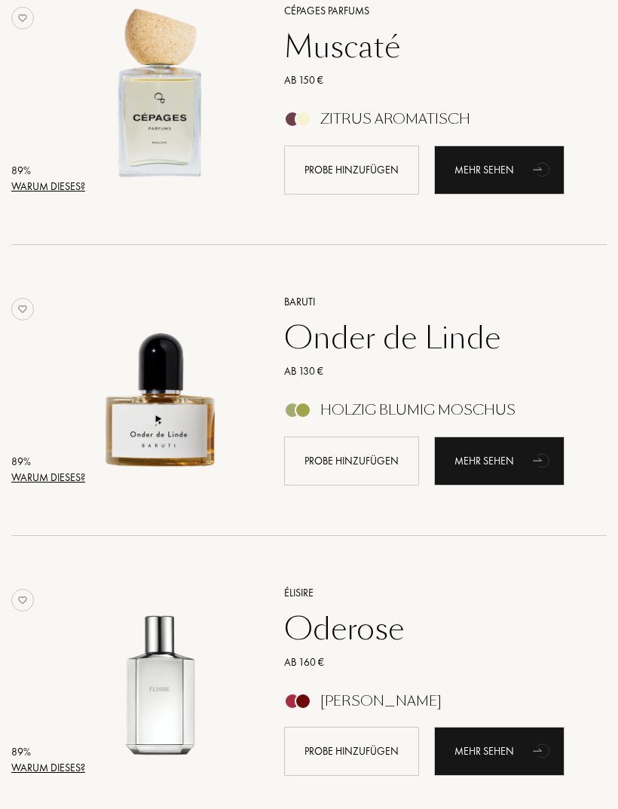
click at [38, 477] on div "Warum dieses?" at bounding box center [48, 478] width 74 height 16
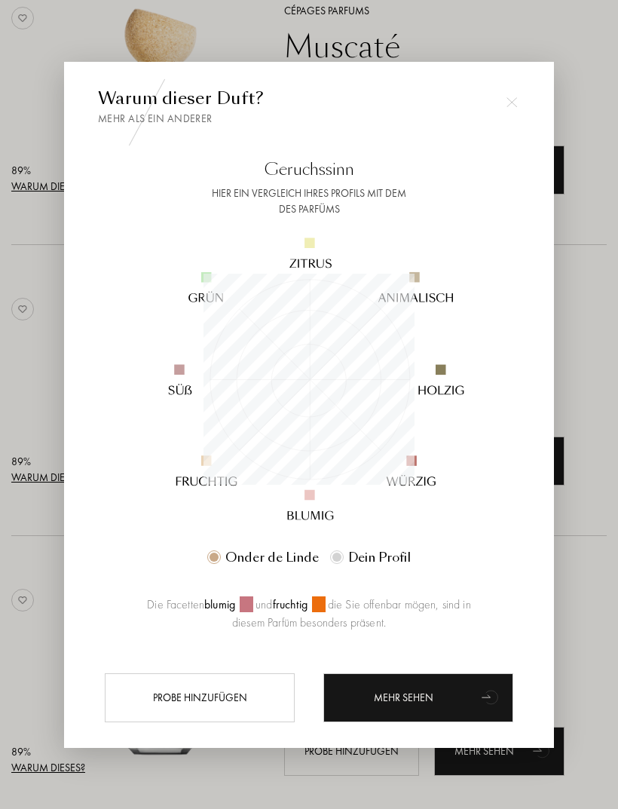
click at [24, 378] on div at bounding box center [309, 428] width 618 height 857
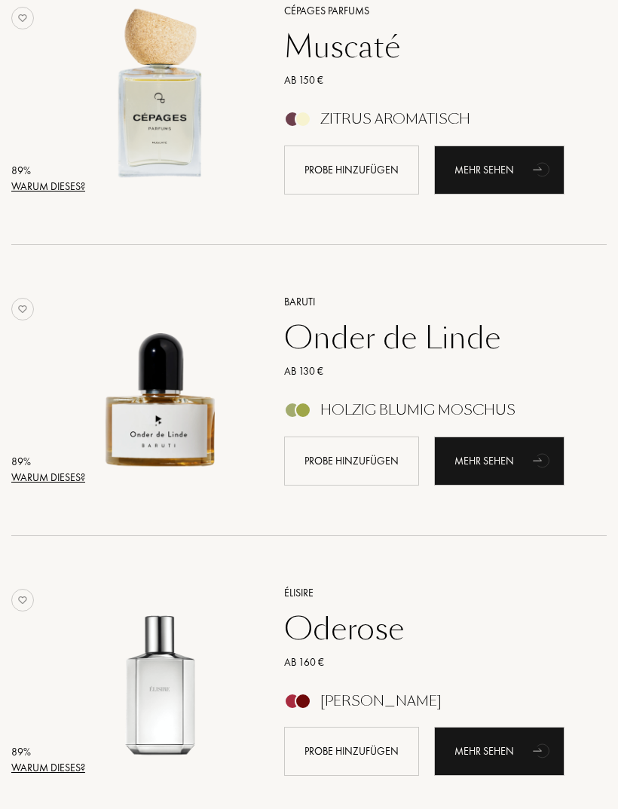
click at [350, 463] on div "Probe hinzufügen" at bounding box center [351, 460] width 135 height 49
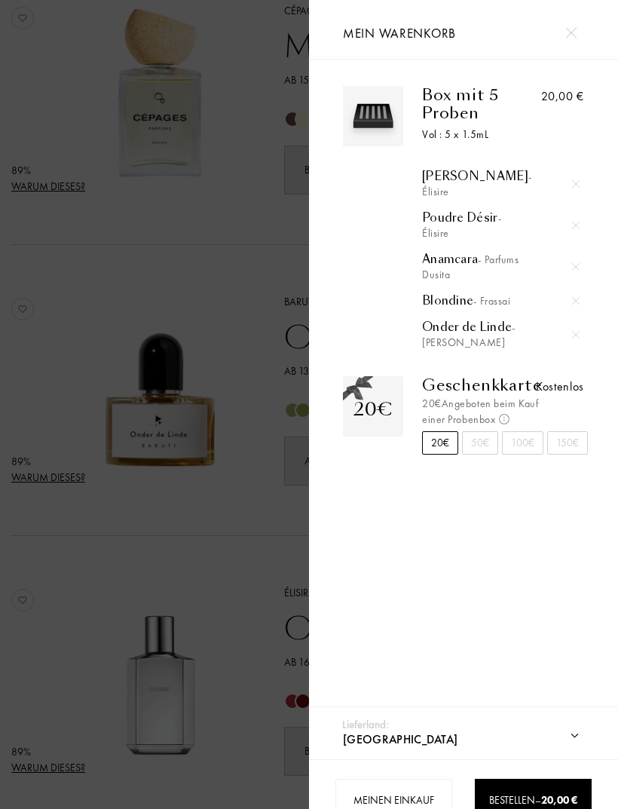
click at [405, 304] on div "Box mit 5 Proben Vol : 5 x 1.5mL Jasmin Paradis - Élisire Poudre Désir - Élisir…" at bounding box center [473, 218] width 141 height 264
click at [54, 567] on div at bounding box center [154, 428] width 309 height 857
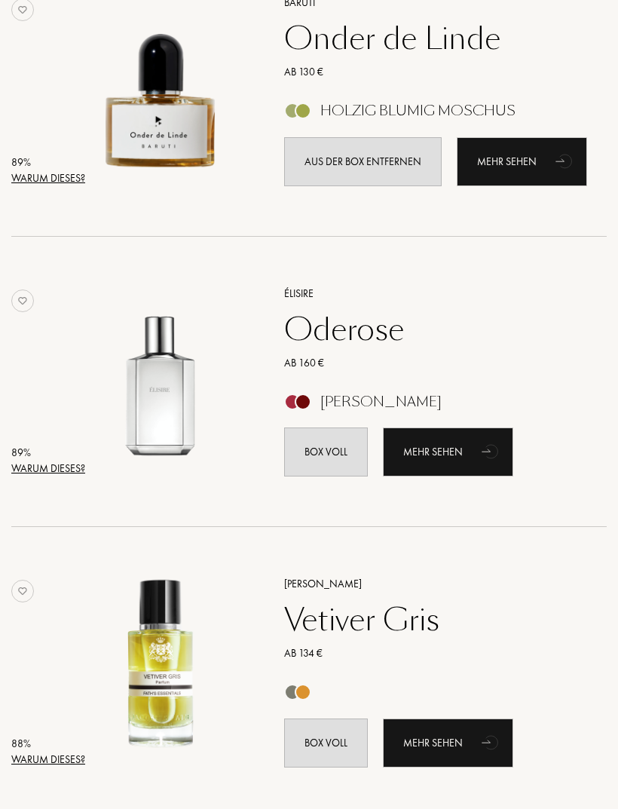
click at [40, 474] on div "Warum dieses?" at bounding box center [48, 469] width 74 height 16
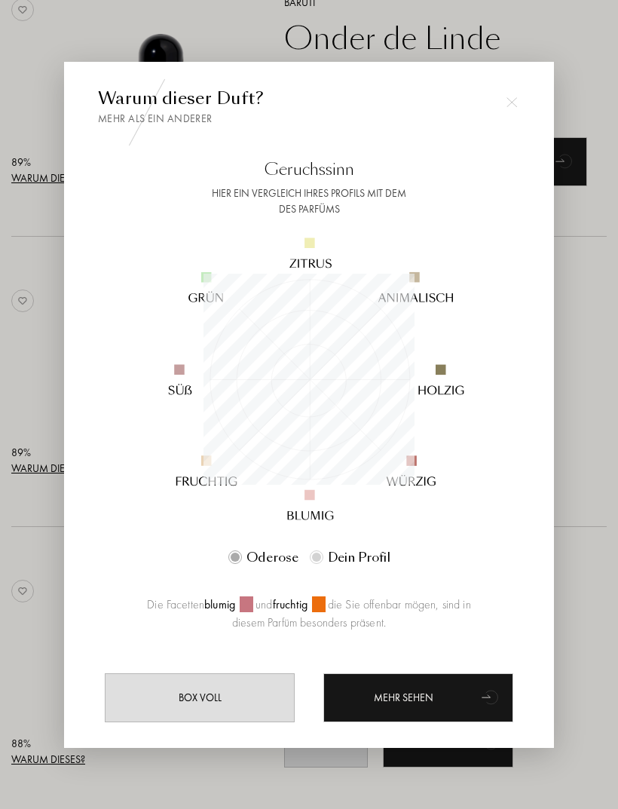
click at [26, 553] on div at bounding box center [309, 428] width 618 height 857
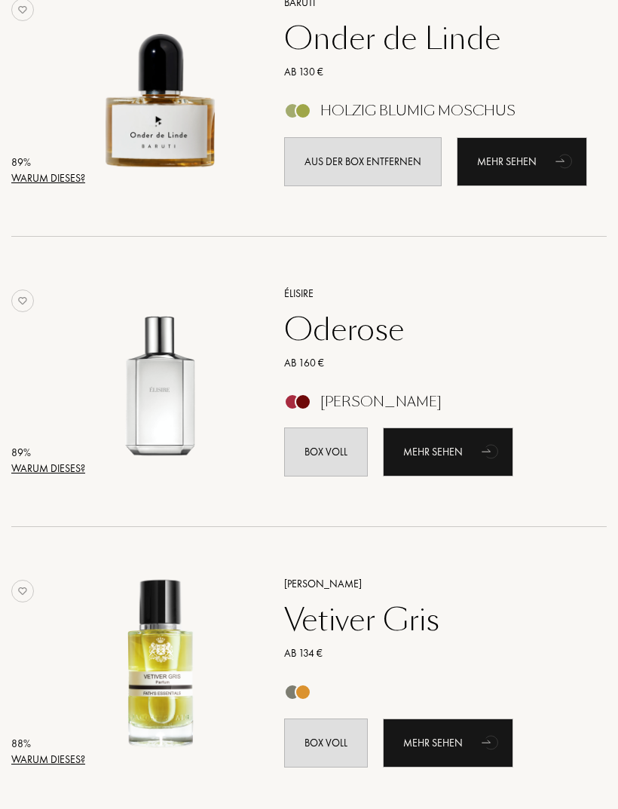
click at [323, 321] on div "Oderose" at bounding box center [428, 329] width 311 height 36
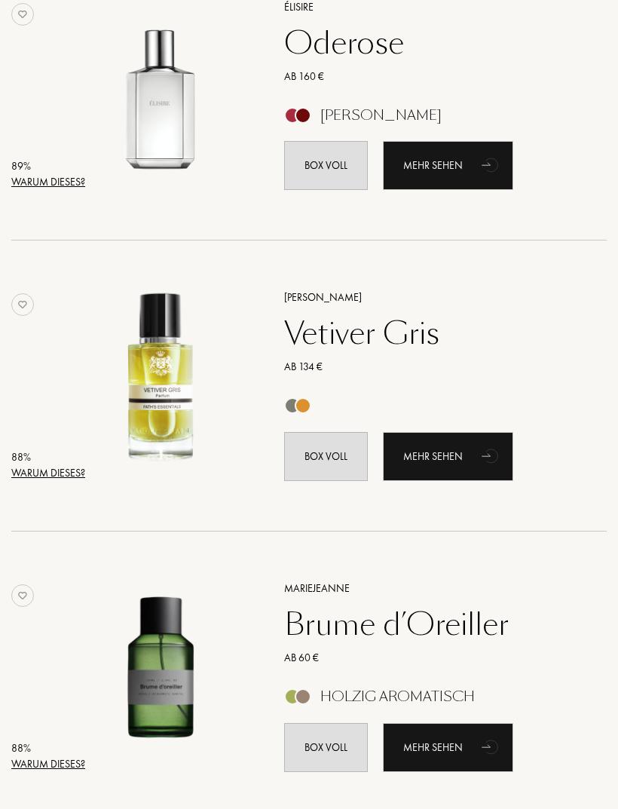
scroll to position [3751, 0]
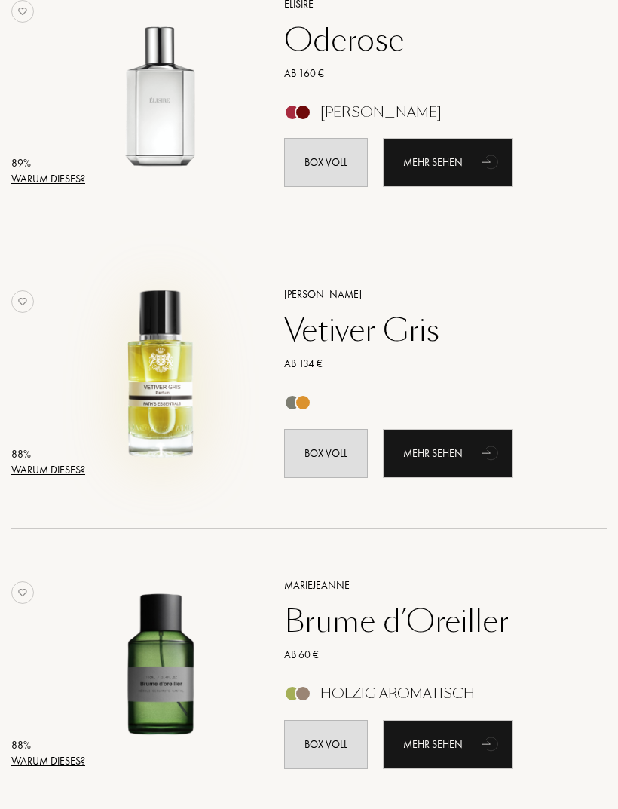
click at [164, 393] on img at bounding box center [161, 375] width 182 height 182
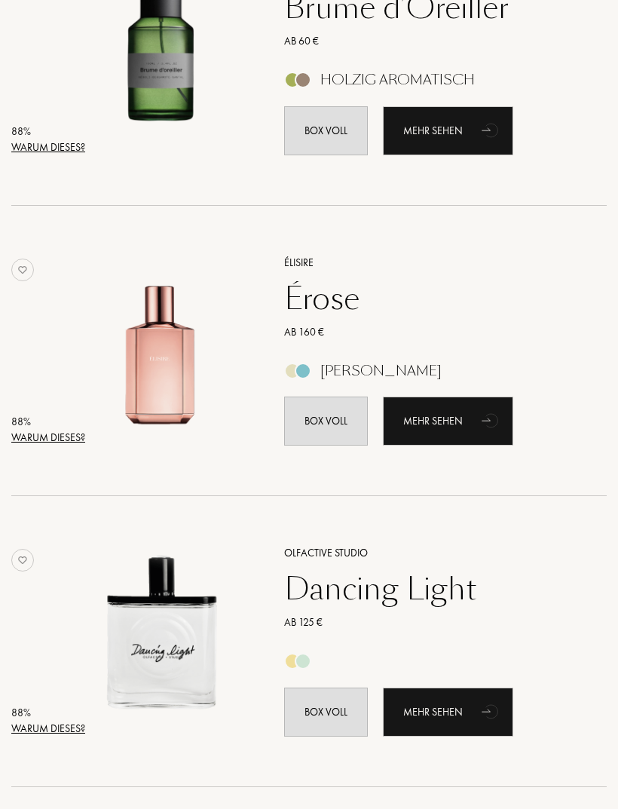
scroll to position [4376, 0]
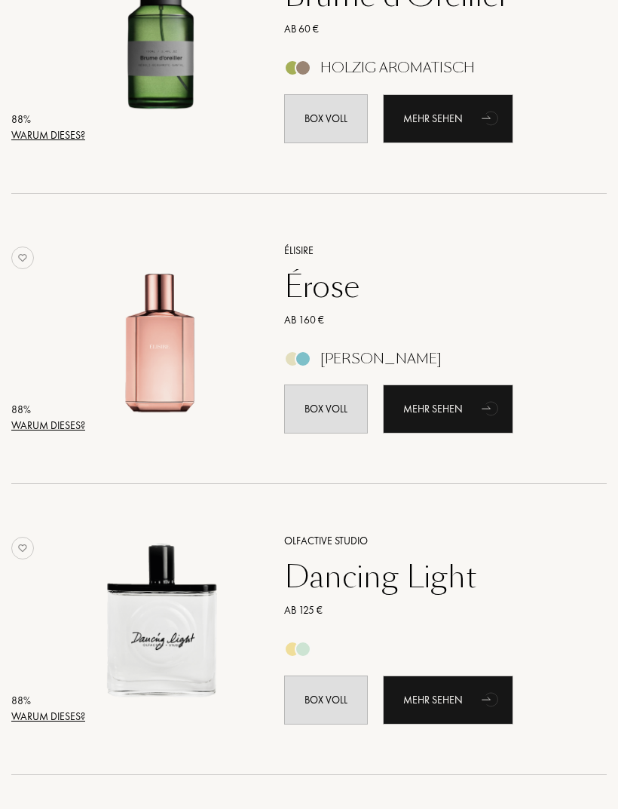
click at [316, 287] on div "Érose" at bounding box center [428, 287] width 311 height 36
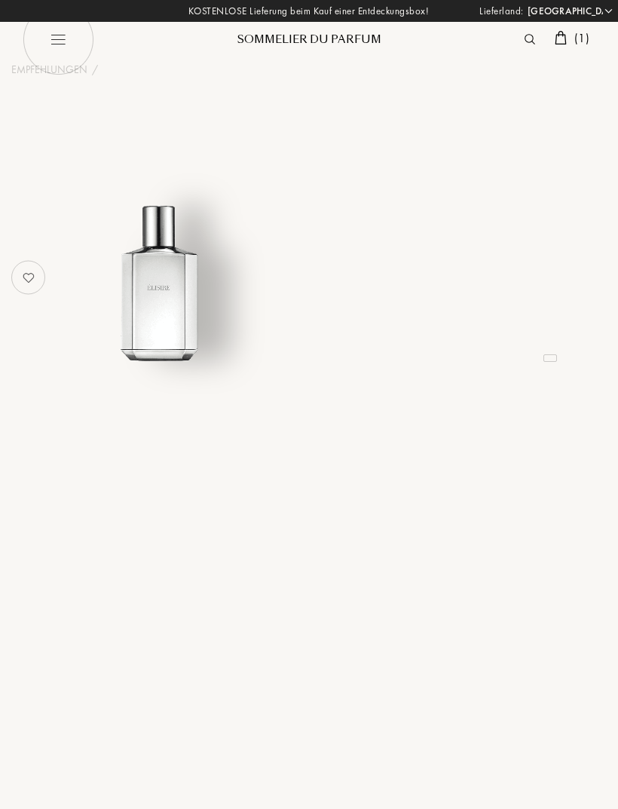
select select "DE"
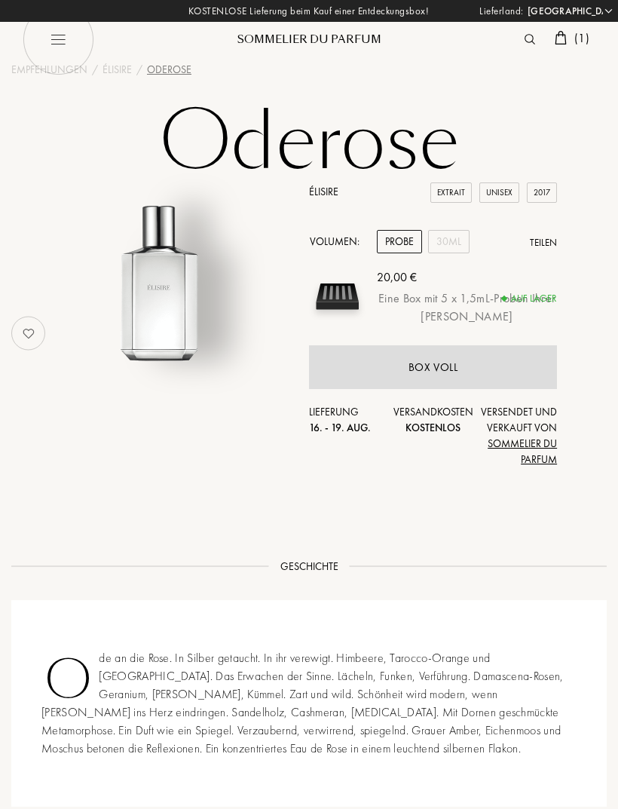
click at [443, 241] on div "30mL" at bounding box center [448, 241] width 41 height 23
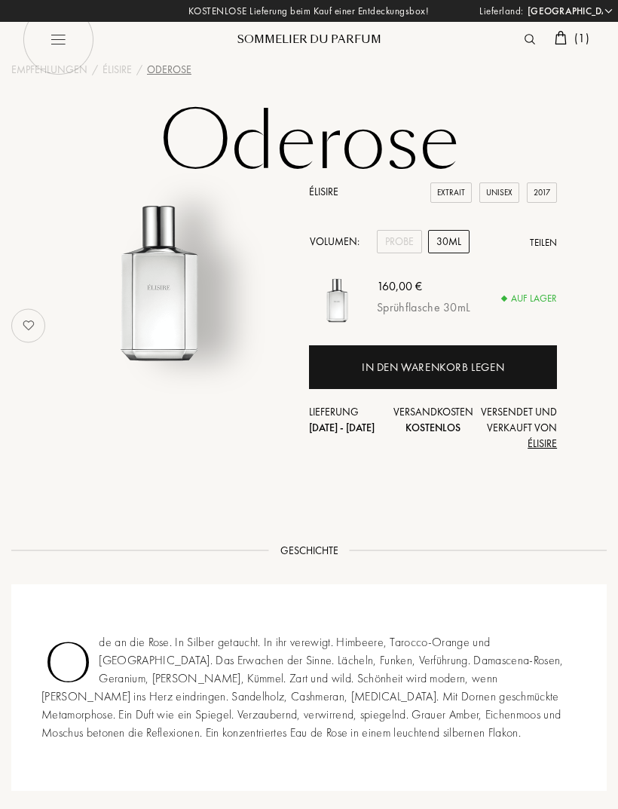
click at [402, 245] on div "Probe" at bounding box center [399, 241] width 45 height 23
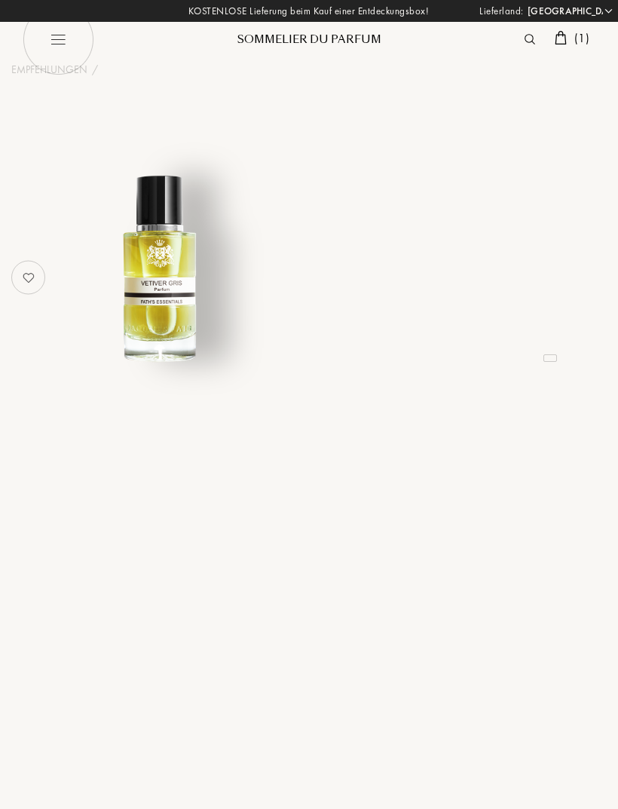
select select "DE"
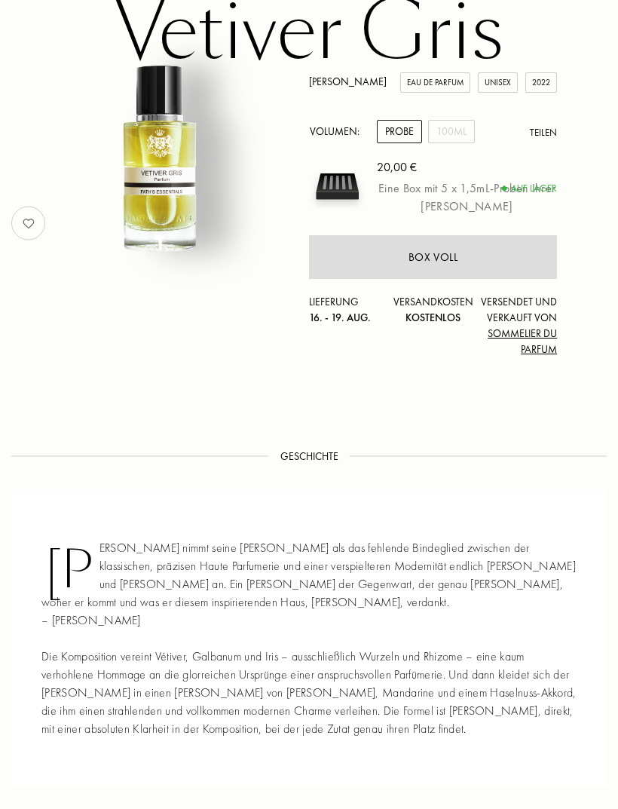
scroll to position [114, 0]
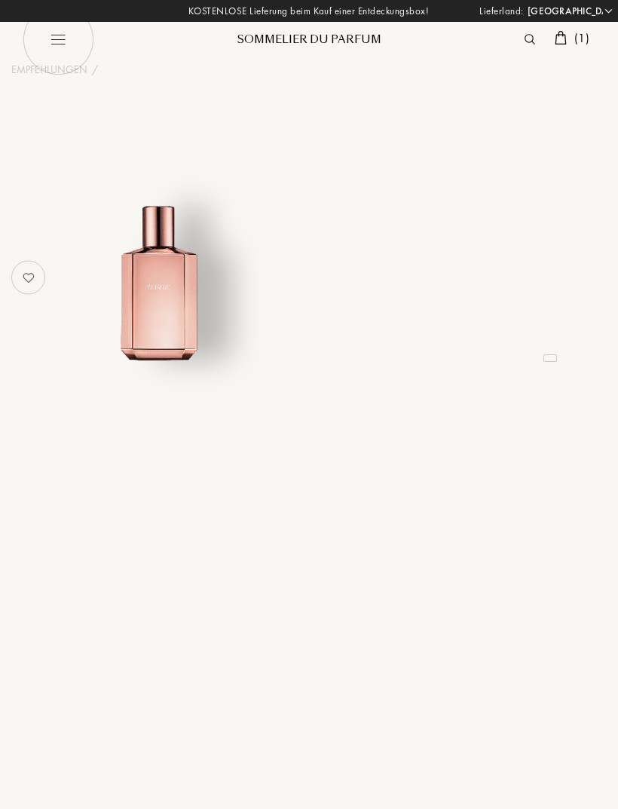
select select "DE"
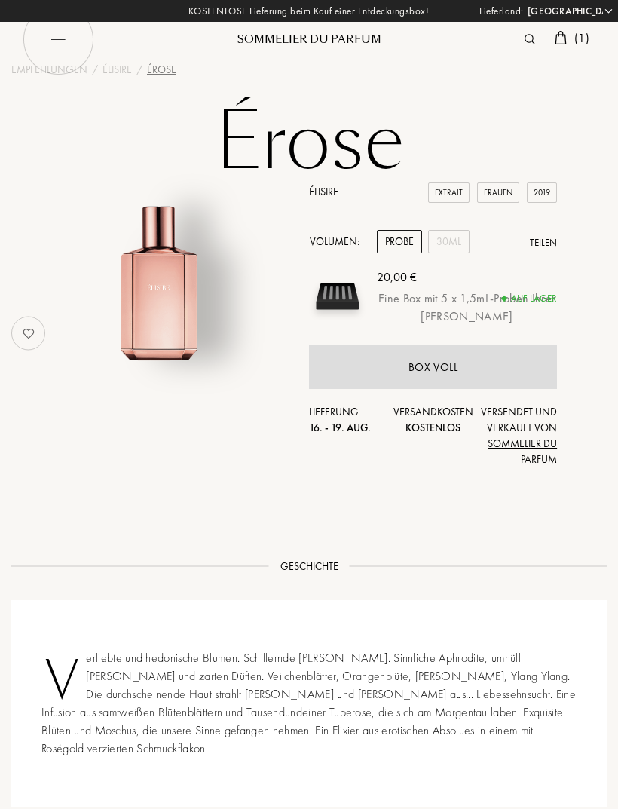
click at [151, 294] on img at bounding box center [160, 270] width 202 height 202
click at [452, 249] on div "30mL" at bounding box center [448, 241] width 41 height 23
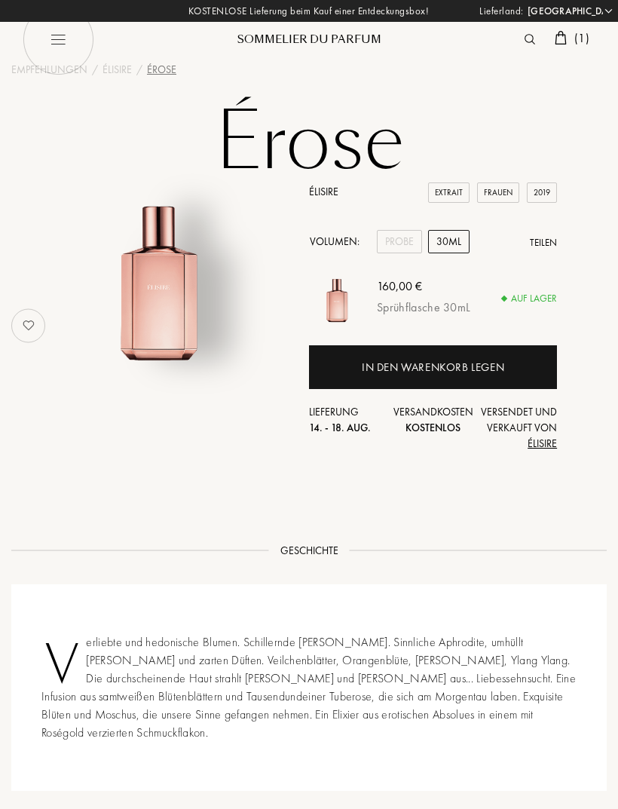
click at [405, 236] on div "Probe" at bounding box center [399, 241] width 45 height 23
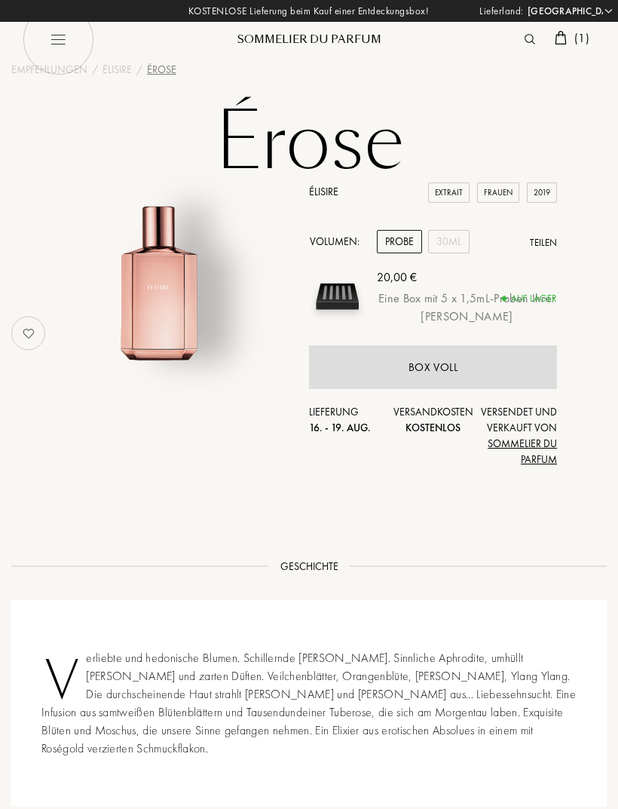
click at [564, 41] on img at bounding box center [561, 38] width 12 height 14
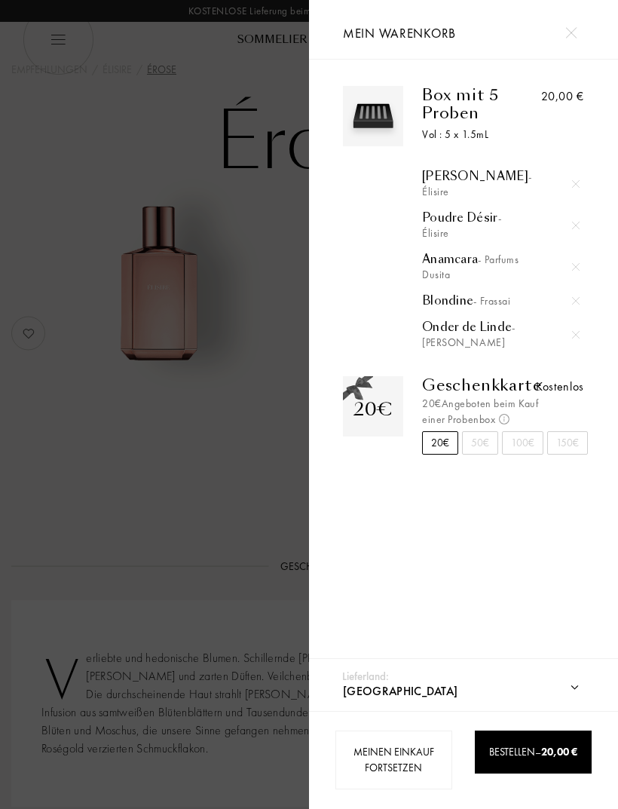
click at [436, 183] on div "Jasmin Paradis - Élisire" at bounding box center [500, 184] width 157 height 30
click at [440, 227] on div "Poudre Désir - Élisire" at bounding box center [500, 225] width 157 height 30
click at [578, 225] on img at bounding box center [576, 226] width 8 height 8
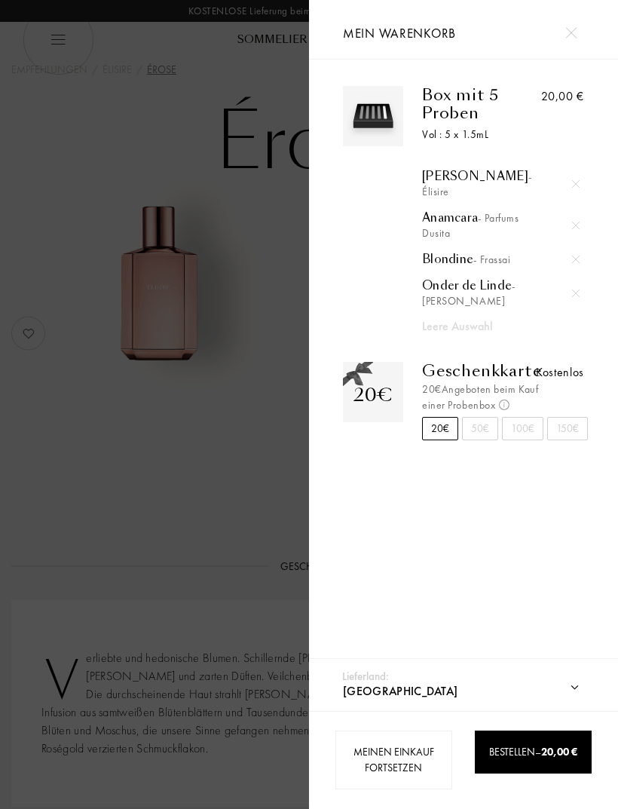
click at [28, 342] on div at bounding box center [154, 404] width 309 height 809
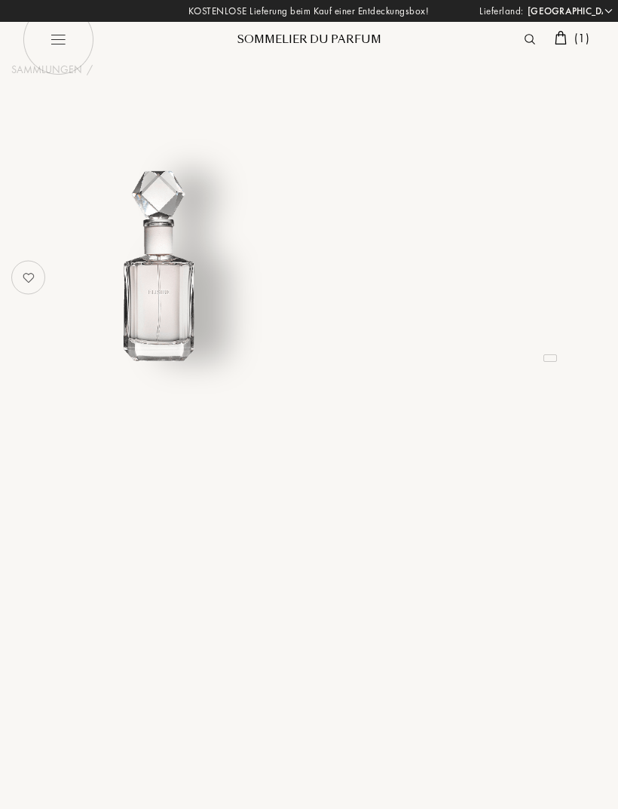
select select "DE"
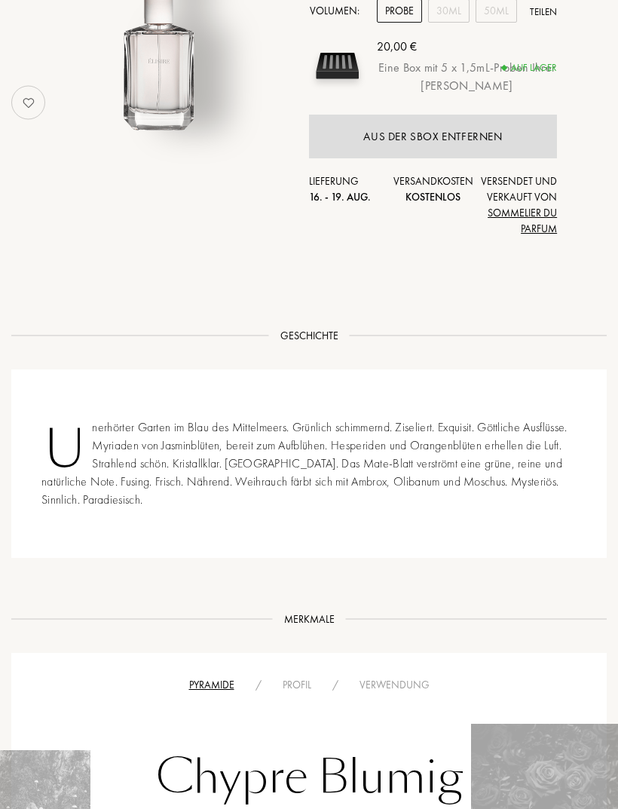
scroll to position [235, 0]
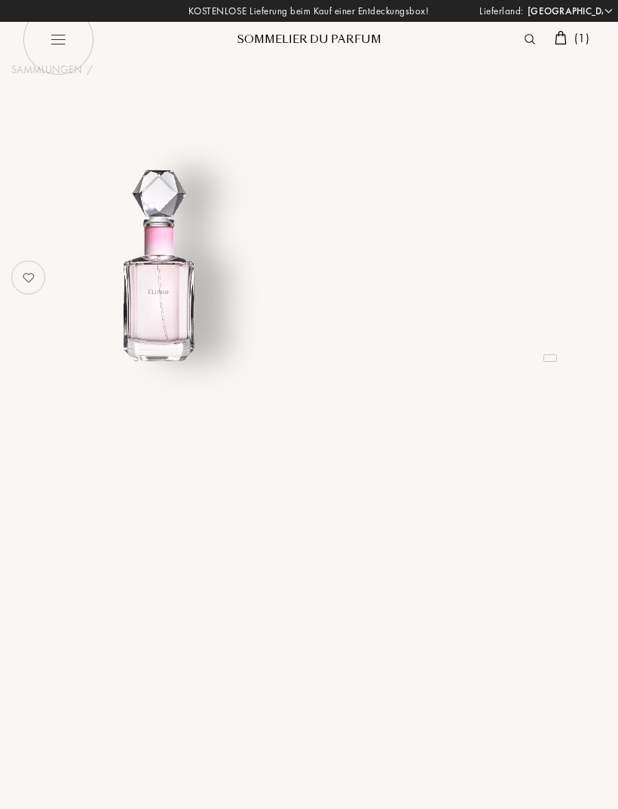
select select "DE"
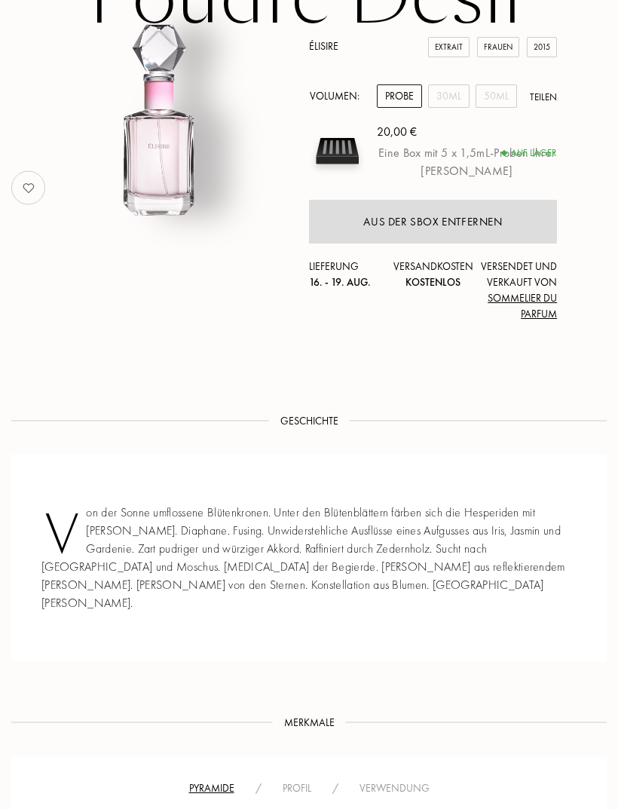
scroll to position [166, 0]
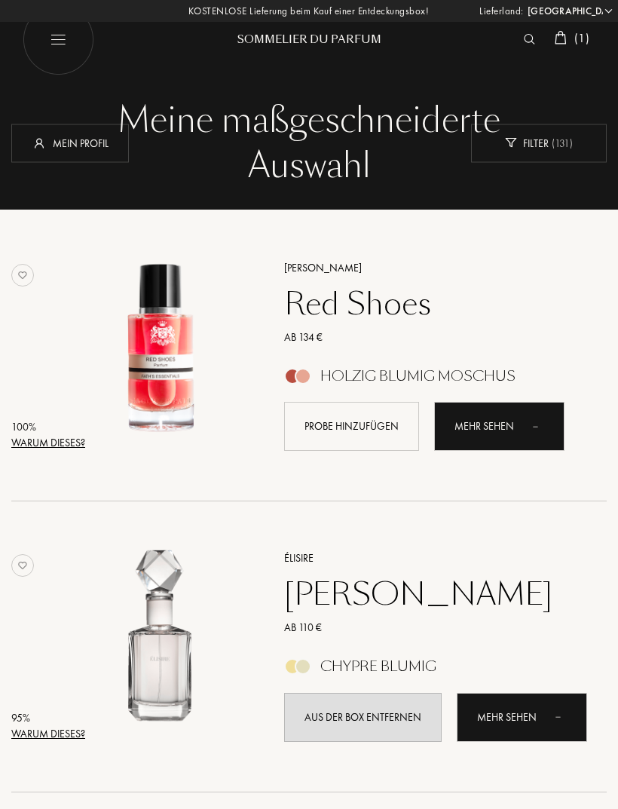
select select "DE"
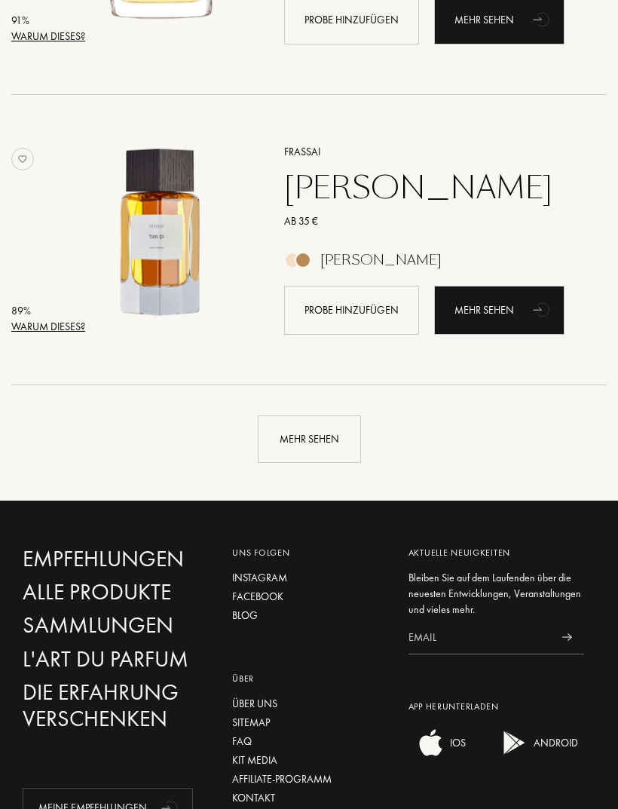
scroll to position [2731, 0]
click at [302, 440] on div "Mehr sehen" at bounding box center [309, 438] width 103 height 47
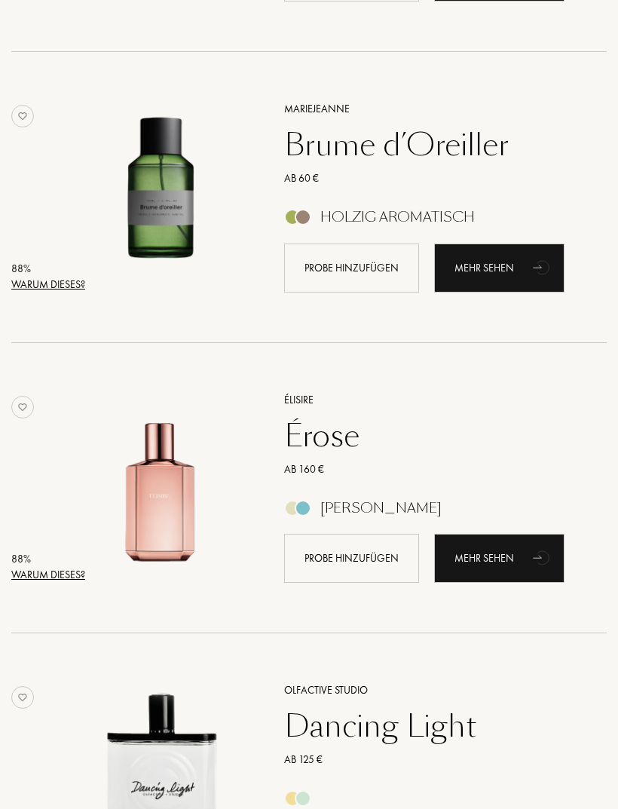
scroll to position [4238, 0]
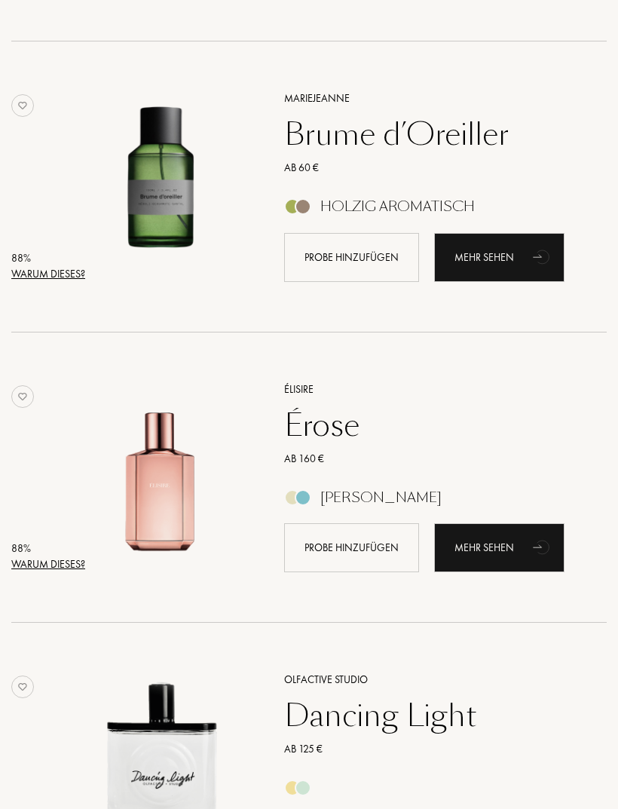
click at [352, 541] on div "Probe hinzufügen" at bounding box center [351, 547] width 135 height 49
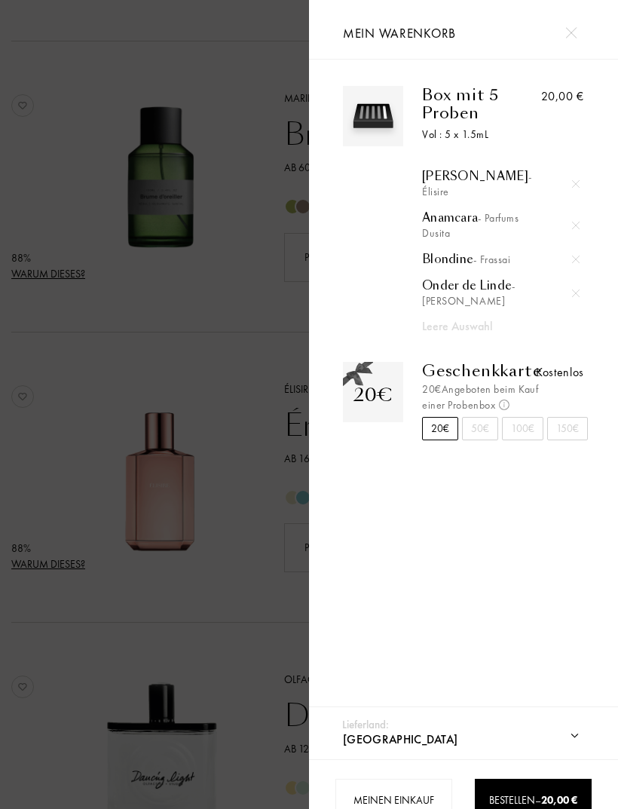
click at [20, 370] on div at bounding box center [154, 428] width 309 height 857
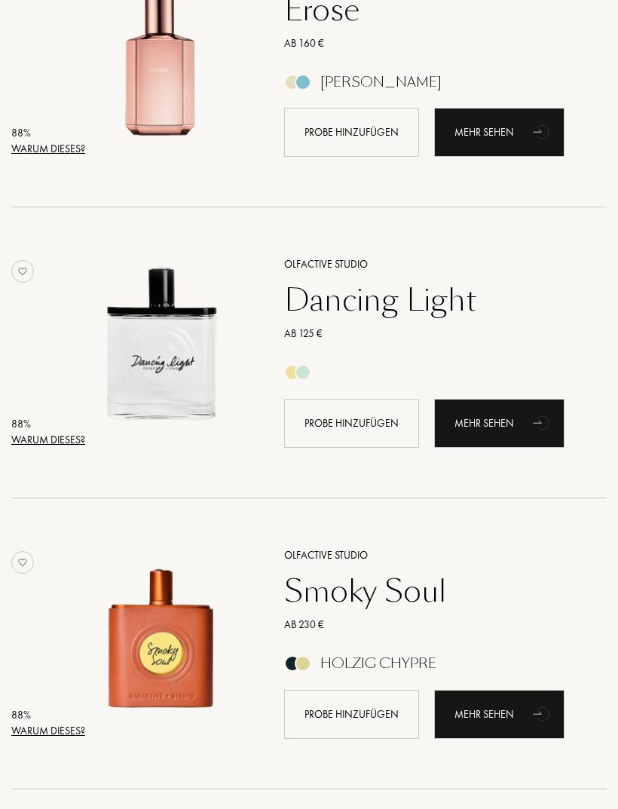
scroll to position [4654, 0]
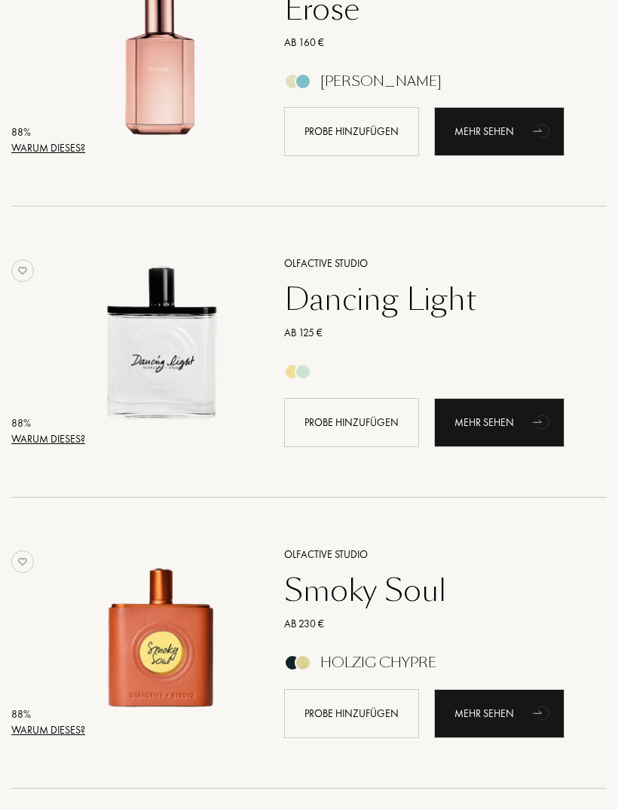
click at [323, 307] on div "Dancing Light" at bounding box center [428, 299] width 311 height 36
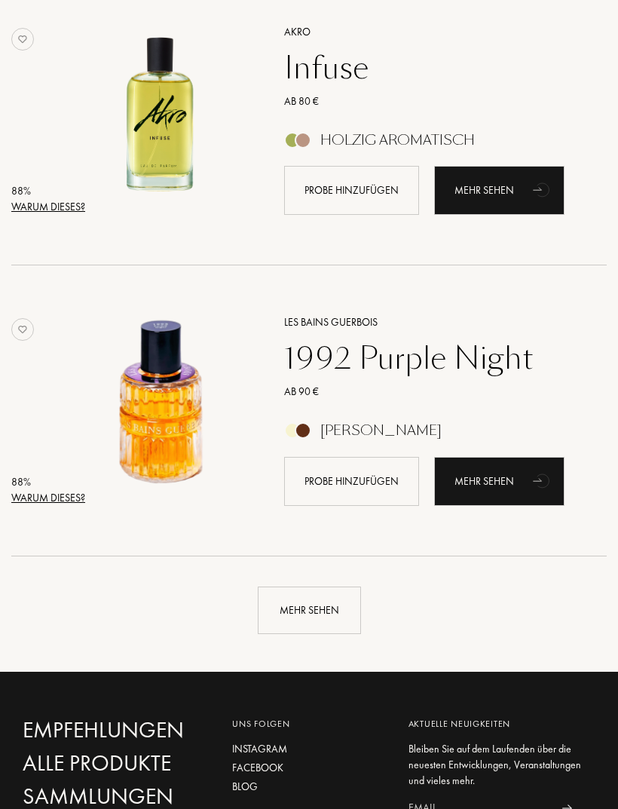
scroll to position [5467, 0]
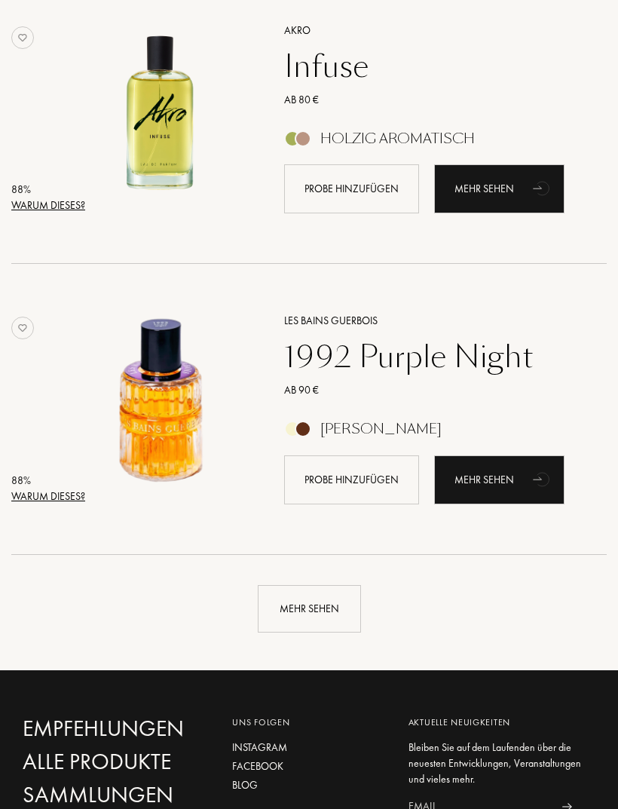
click at [56, 499] on div "Warum dieses?" at bounding box center [48, 497] width 74 height 16
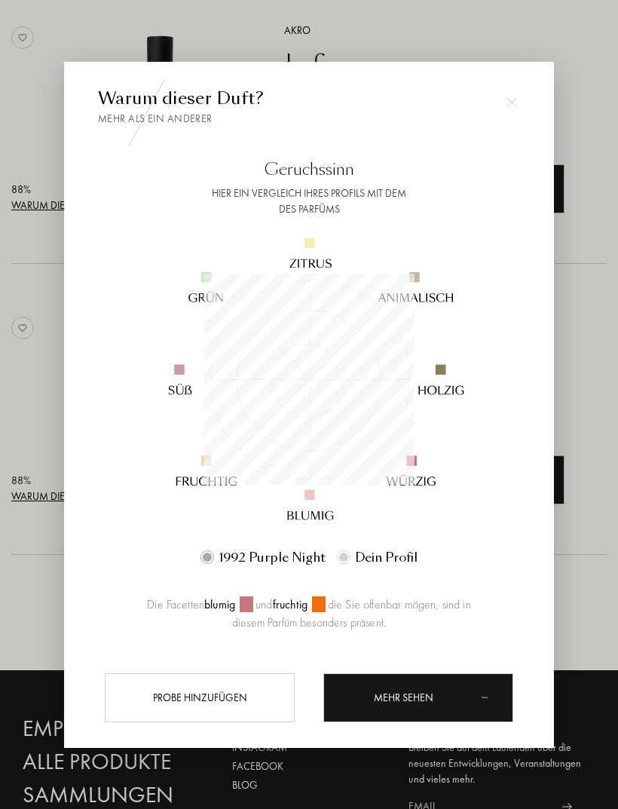
scroll to position [211, 211]
click at [29, 383] on div at bounding box center [309, 428] width 618 height 857
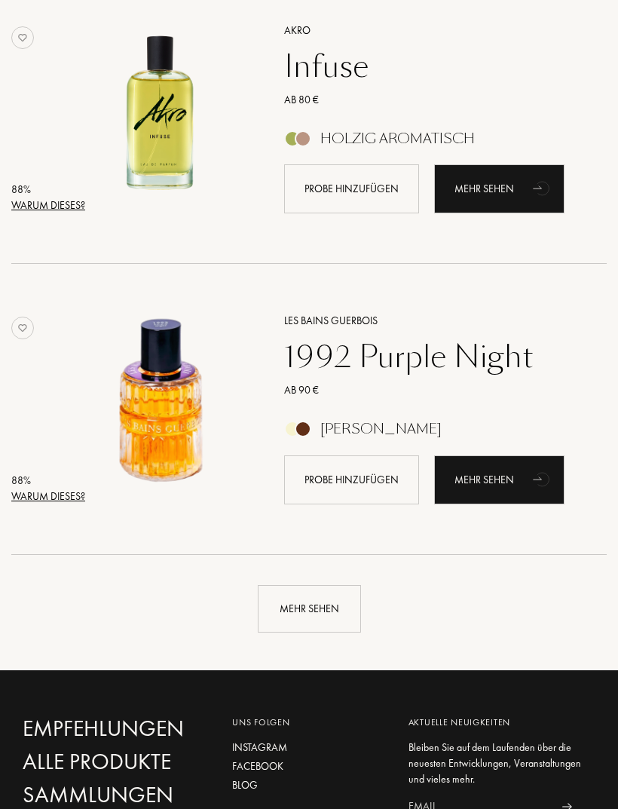
click at [296, 611] on div "Mehr sehen" at bounding box center [309, 608] width 103 height 47
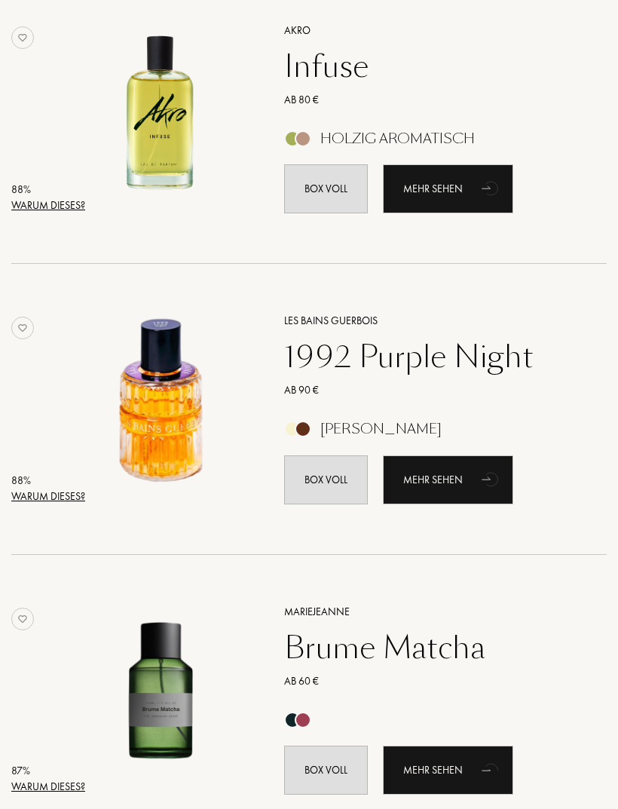
click at [353, 358] on div "1992 Purple Night" at bounding box center [428, 356] width 311 height 36
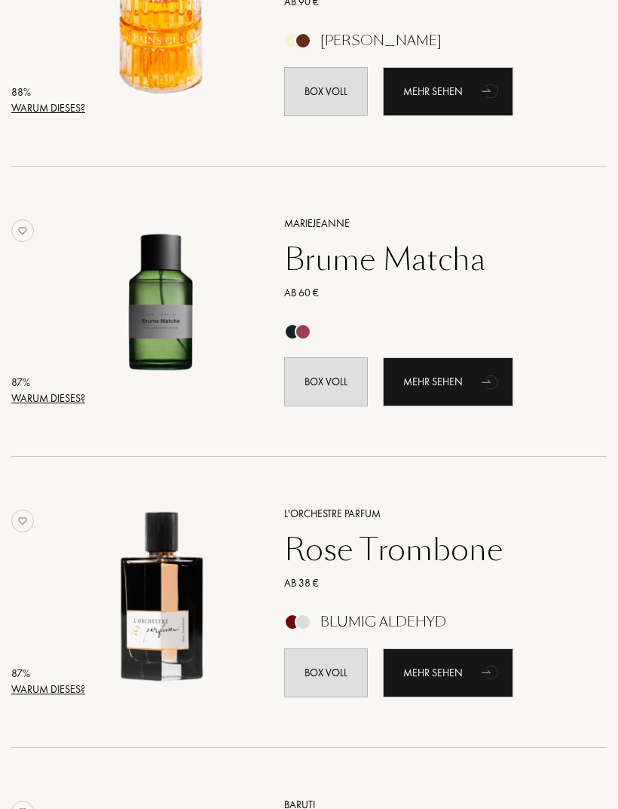
scroll to position [5856, 0]
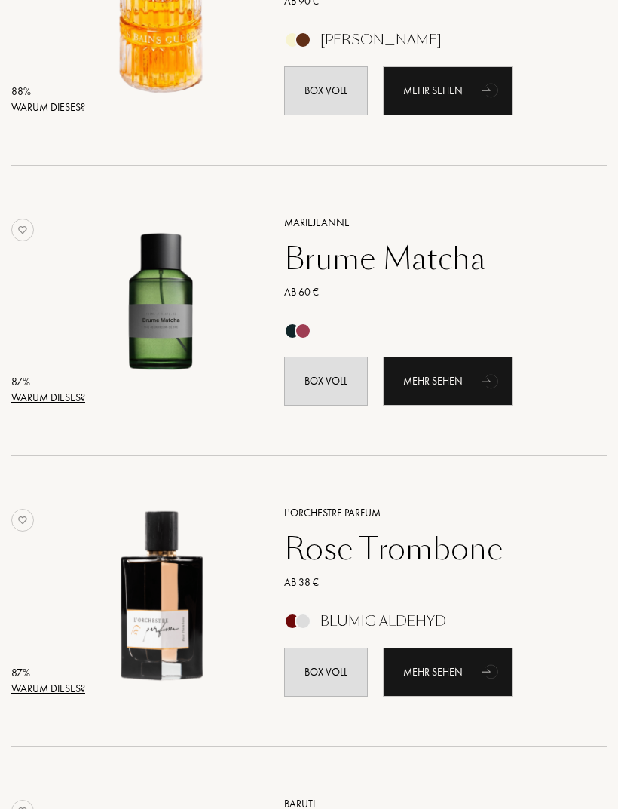
click at [324, 264] on div "Brume Matcha" at bounding box center [428, 259] width 311 height 36
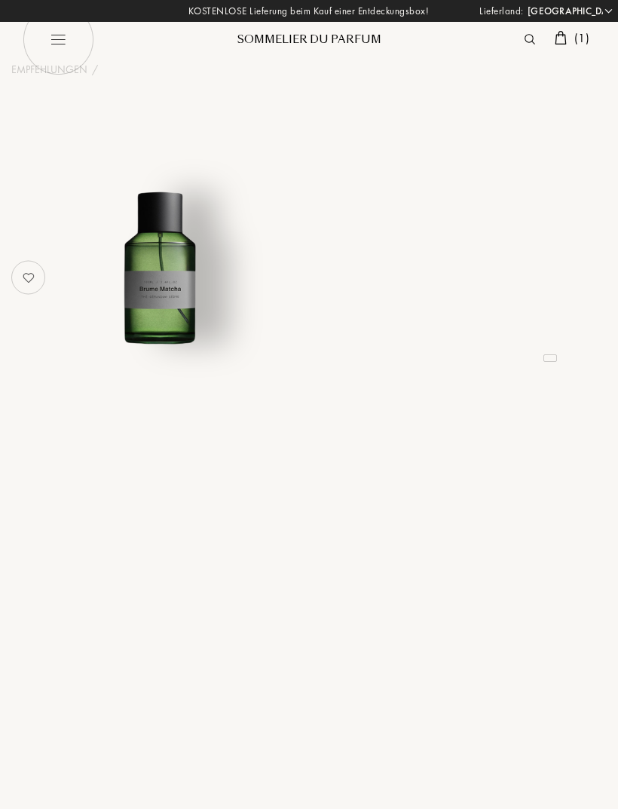
select select "DE"
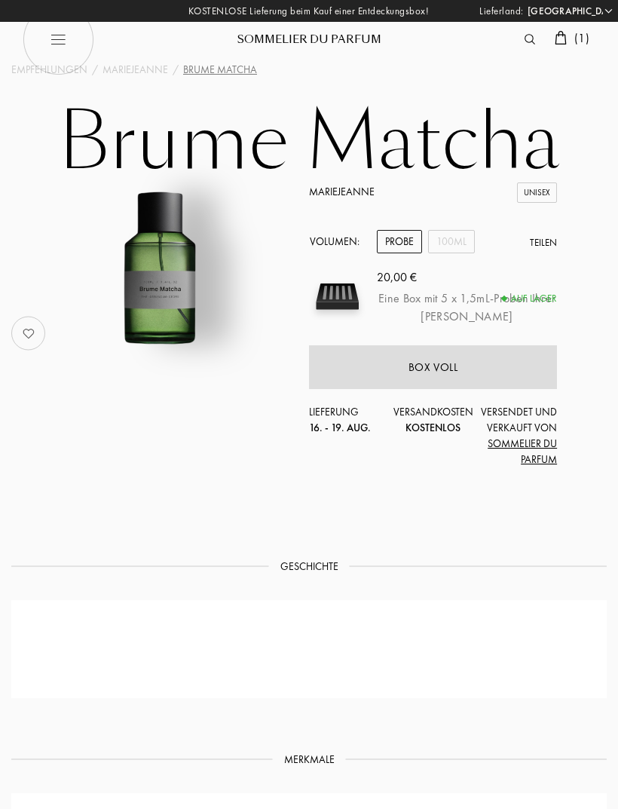
select select "DE"
